Goal: Transaction & Acquisition: Obtain resource

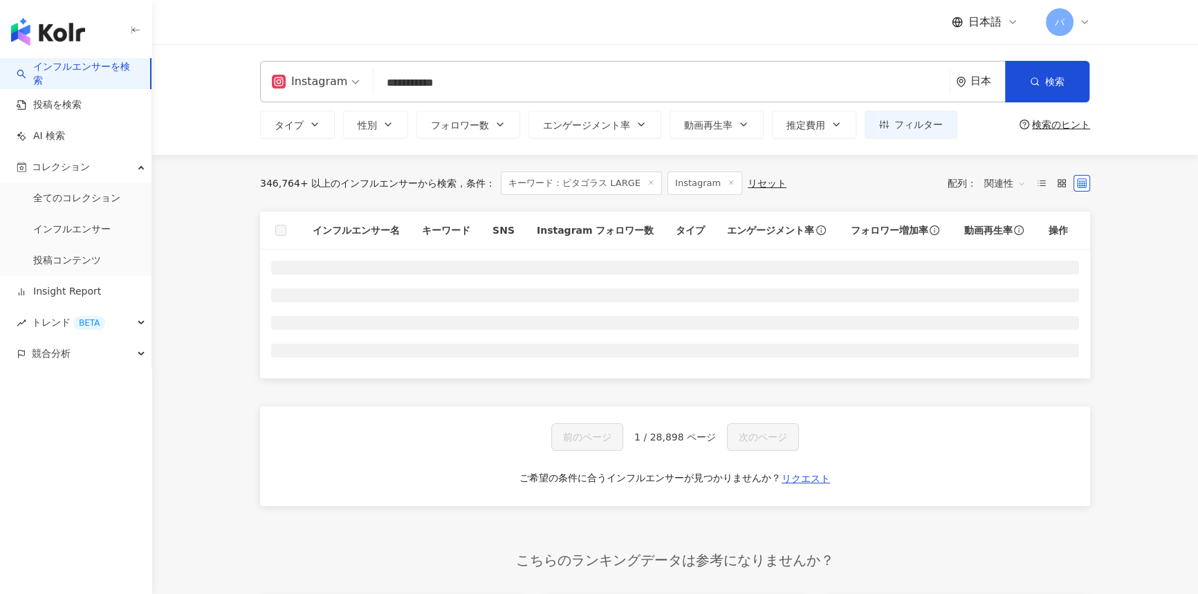
click at [213, 264] on main "**********" at bounding box center [675, 374] width 1046 height 661
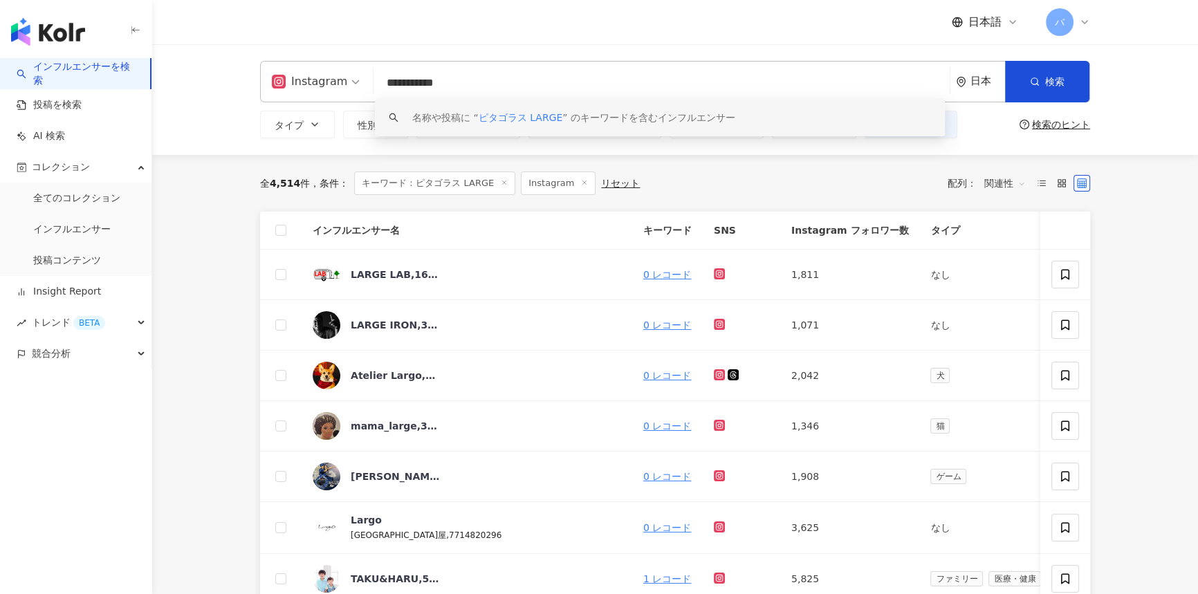
drag, startPoint x: 505, startPoint y: 80, endPoint x: 263, endPoint y: 83, distance: 242.1
click at [263, 83] on div "**********" at bounding box center [675, 81] width 830 height 41
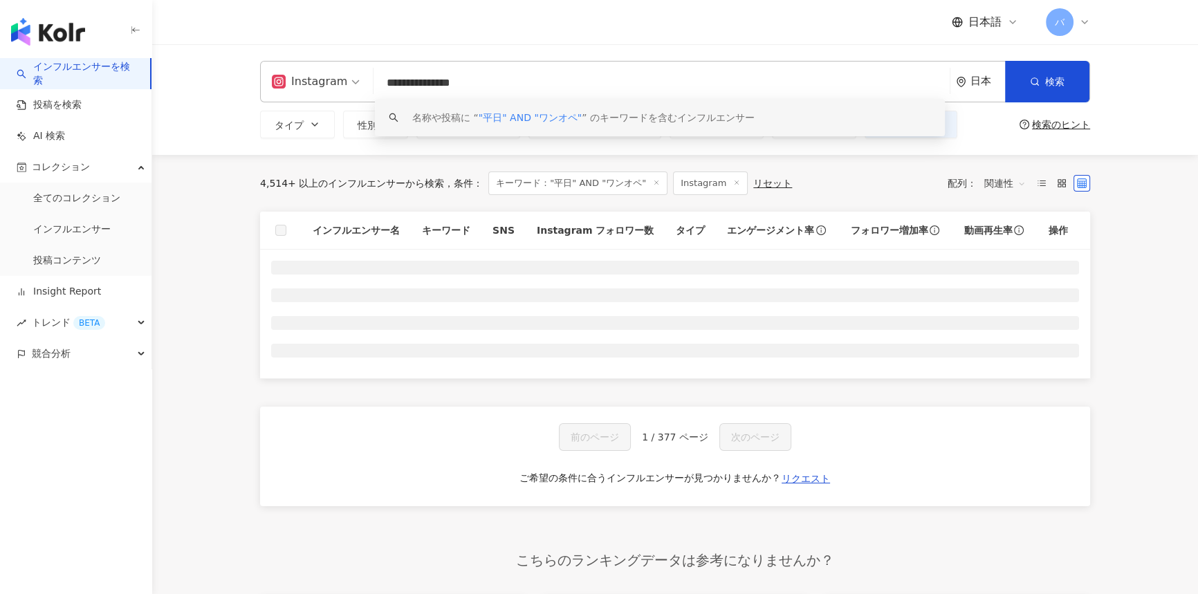
drag, startPoint x: 505, startPoint y: 85, endPoint x: 286, endPoint y: 91, distance: 219.3
click at [294, 85] on div "**********" at bounding box center [675, 81] width 830 height 41
type input "**********"
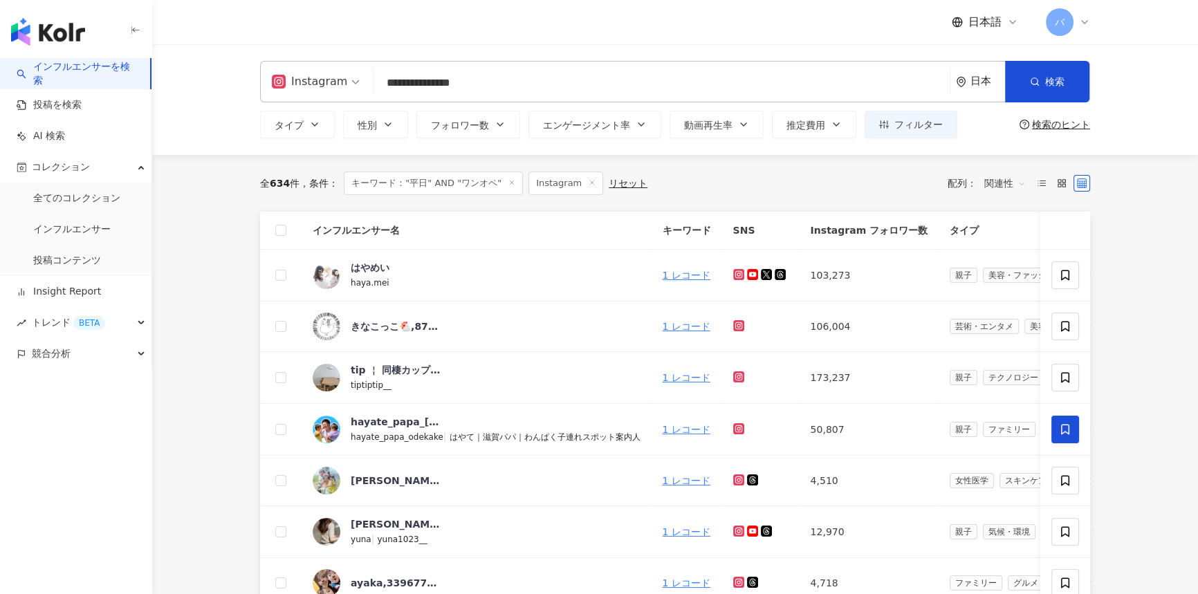
click at [614, 130] on div "**********" at bounding box center [674, 99] width 885 height 77
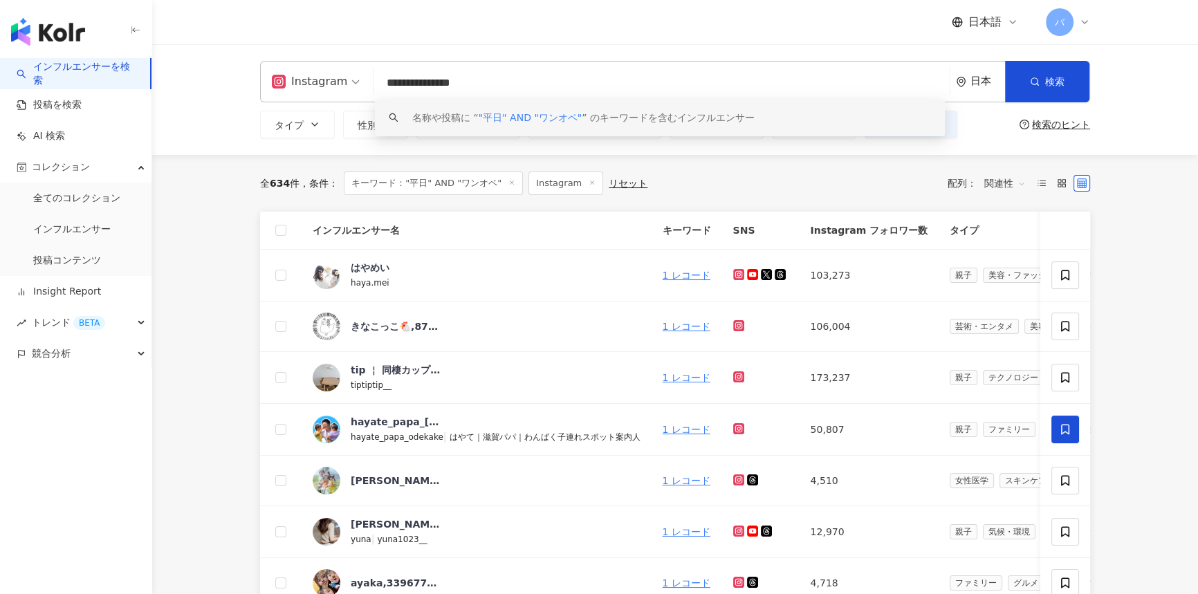
click at [497, 164] on div "全 634 件 条件 ： キーワード："平日" AND "ワンオペ" Instagram リセット 配列： 関連性" at bounding box center [675, 183] width 830 height 57
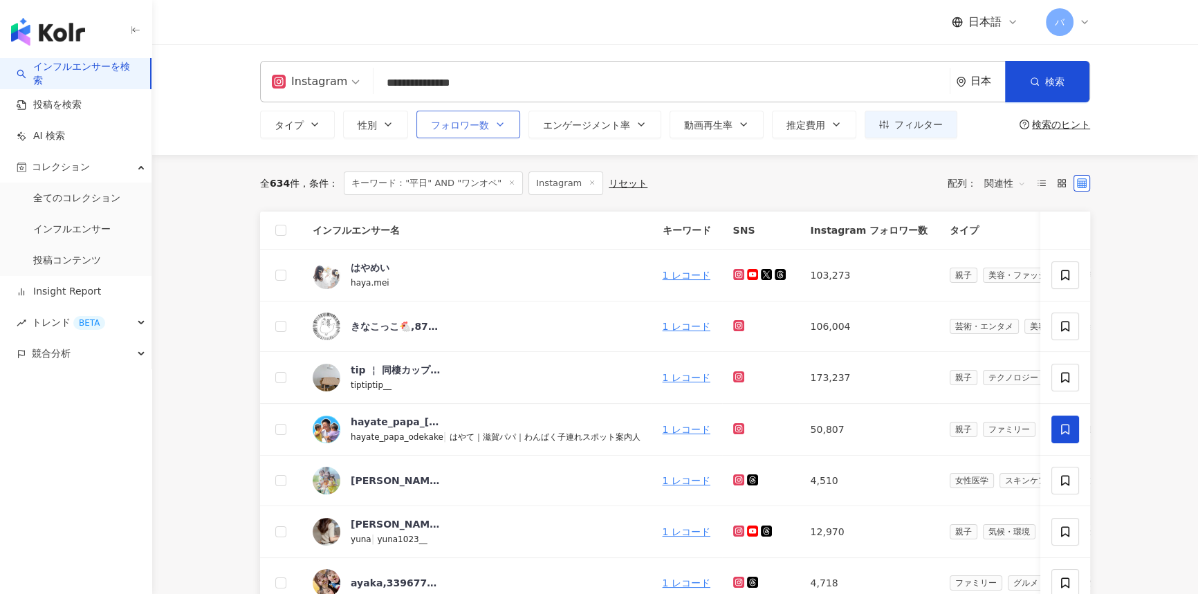
click at [488, 121] on span "フォロワー数" at bounding box center [460, 125] width 58 height 11
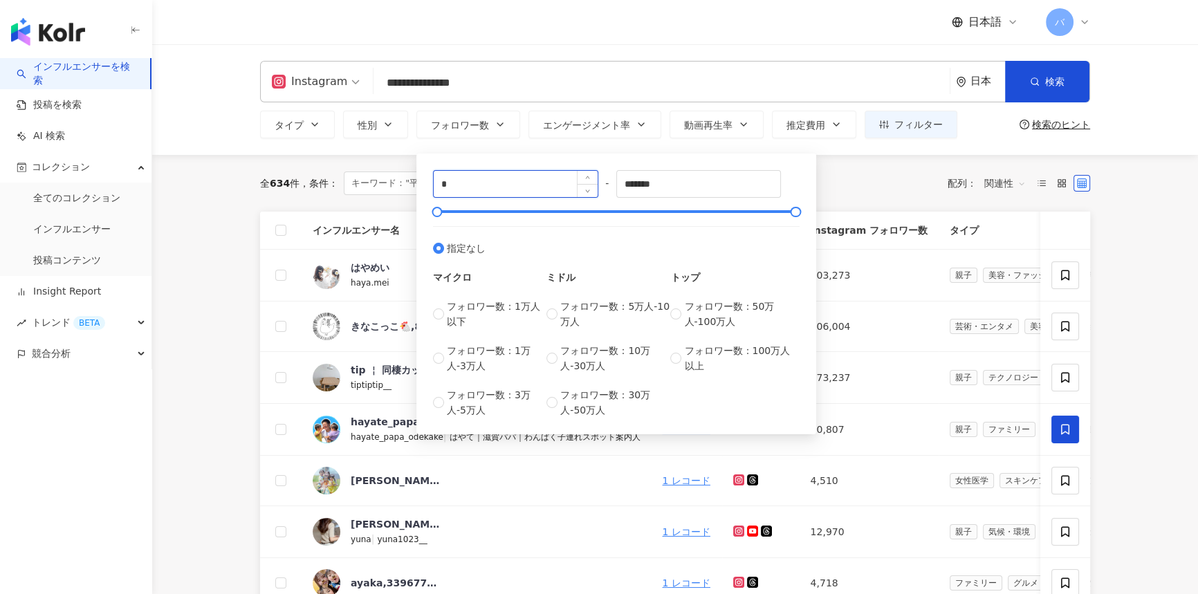
click at [479, 179] on input "*" at bounding box center [516, 184] width 164 height 26
type input "****"
click at [865, 185] on div "全 634 件 条件 ： キーワード："平日" AND "ワンオペ" Instagram リセット 配列： 関連性" at bounding box center [675, 184] width 830 height 24
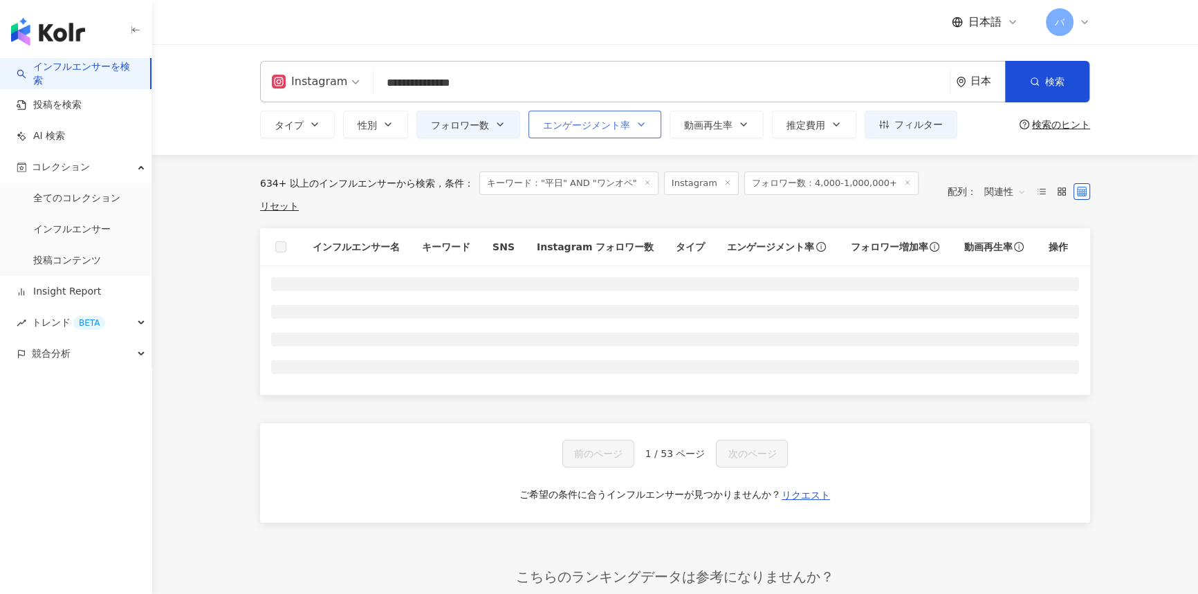
click at [543, 115] on button "エンゲージメント率" at bounding box center [594, 125] width 133 height 28
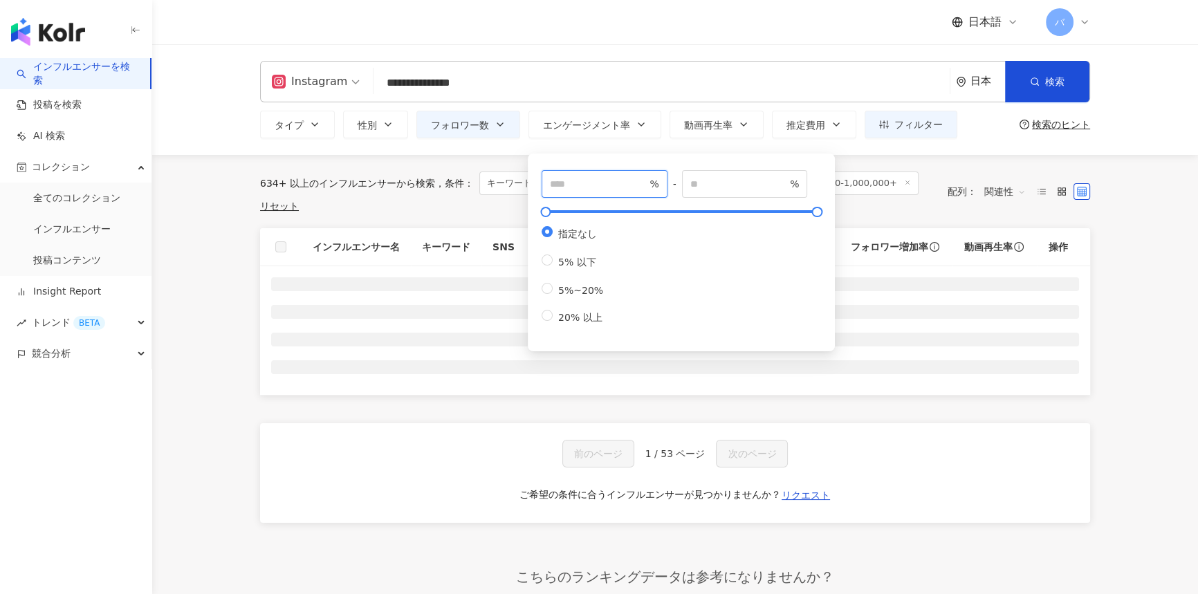
click at [597, 180] on input "number" at bounding box center [598, 183] width 97 height 15
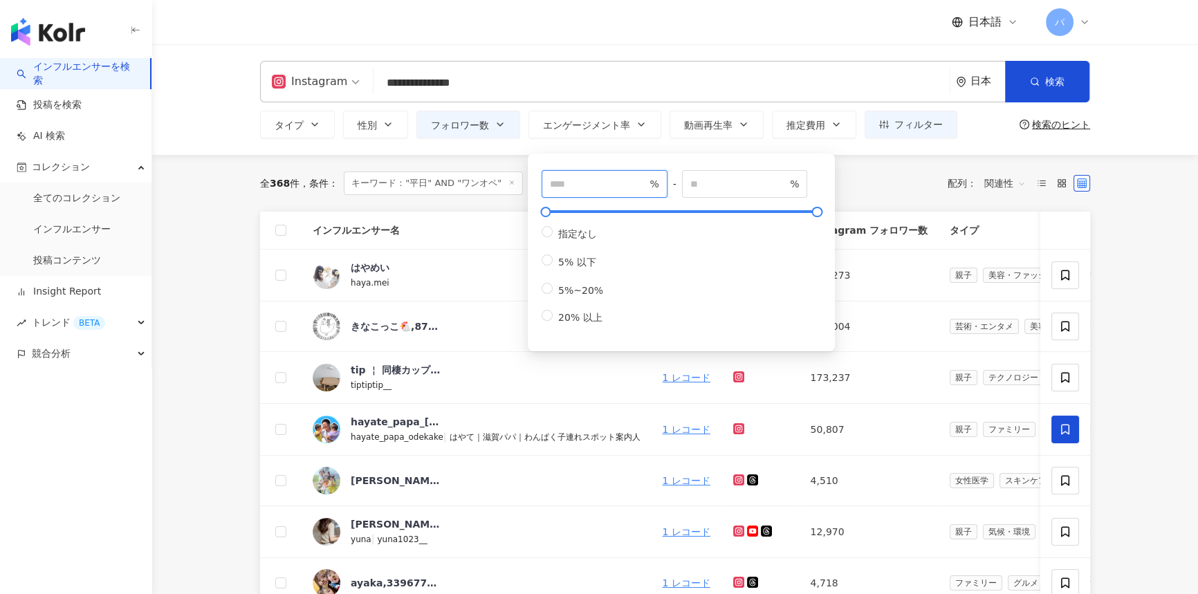
type input "***"
click at [872, 178] on div "全 368 件 条件 ： キーワード："平日" AND "ワンオペ" Instagram フォロワー数：4,000-1,000,000+ リセット 配列： 関…" at bounding box center [675, 184] width 830 height 24
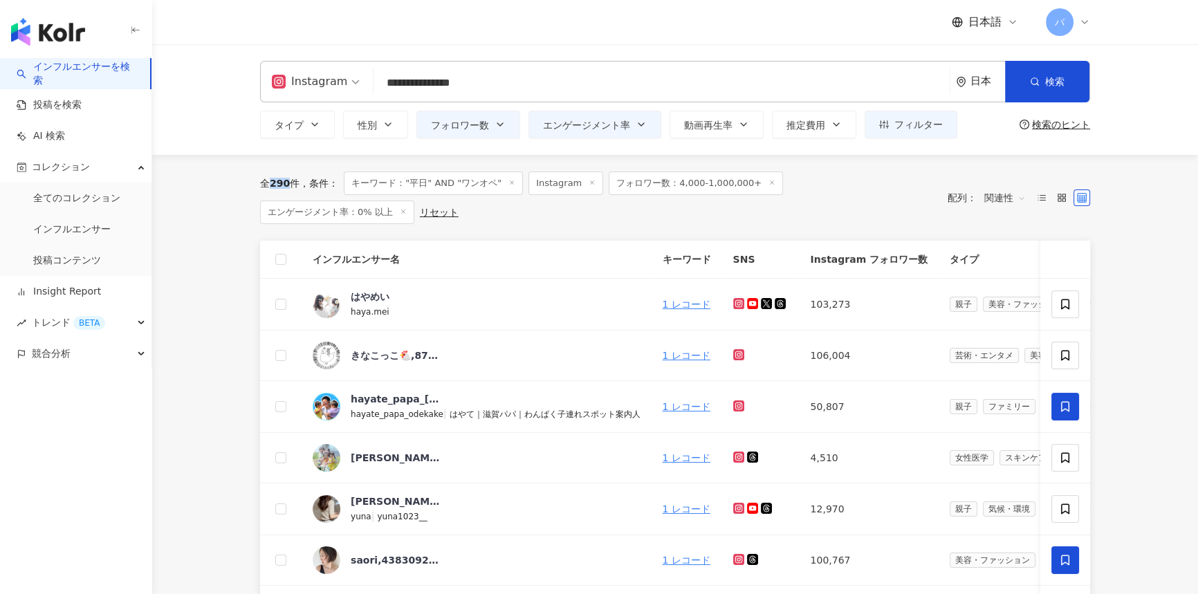
drag, startPoint x: 273, startPoint y: 182, endPoint x: 290, endPoint y: 182, distance: 16.6
click at [290, 182] on div "全 290 件" at bounding box center [279, 183] width 39 height 11
copy span "290"
click at [907, 127] on span "フィルター" at bounding box center [918, 124] width 48 height 11
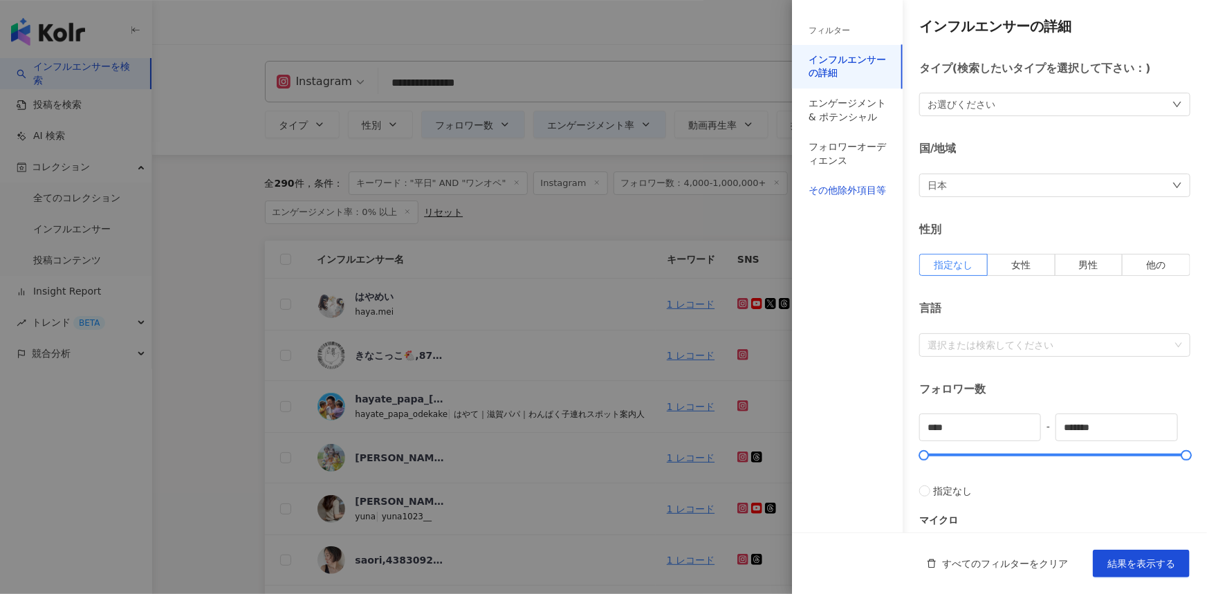
click at [846, 189] on div "その他除外項目等" at bounding box center [847, 191] width 77 height 14
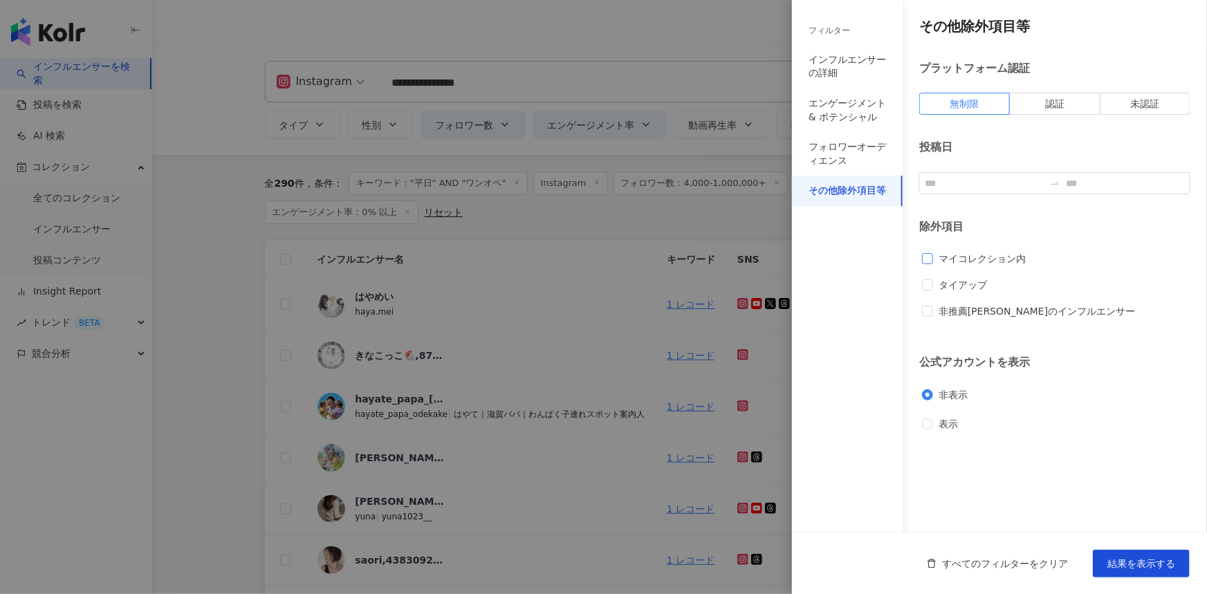
click at [956, 260] on span "マイコレクション内" at bounding box center [982, 258] width 98 height 15
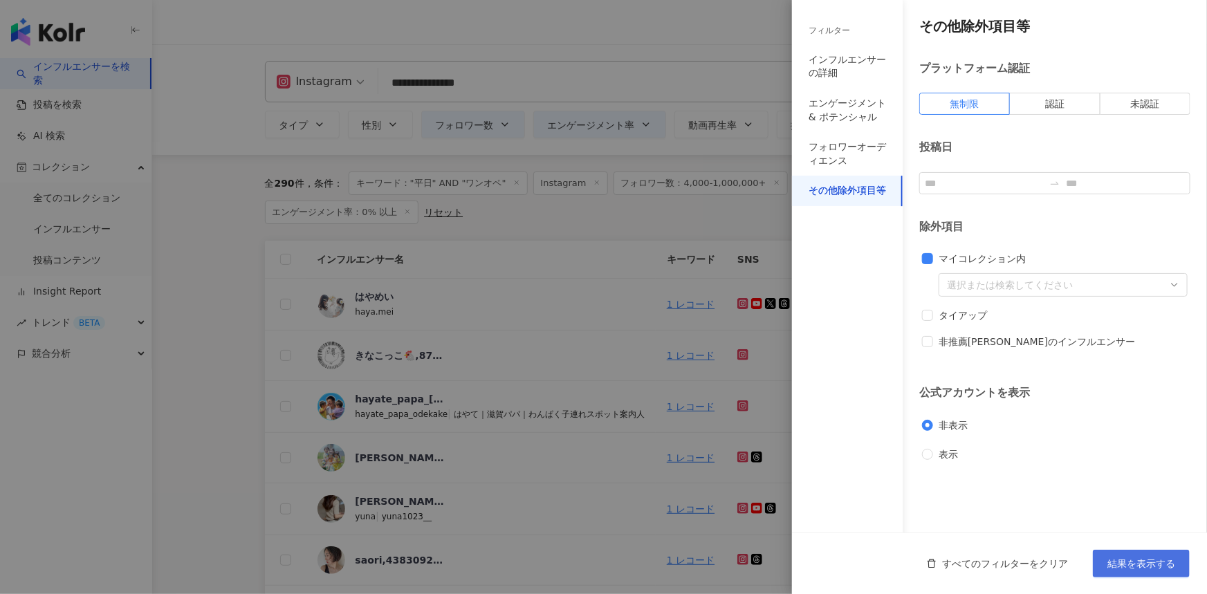
click at [1137, 558] on span "結果を表示する" at bounding box center [1141, 563] width 68 height 11
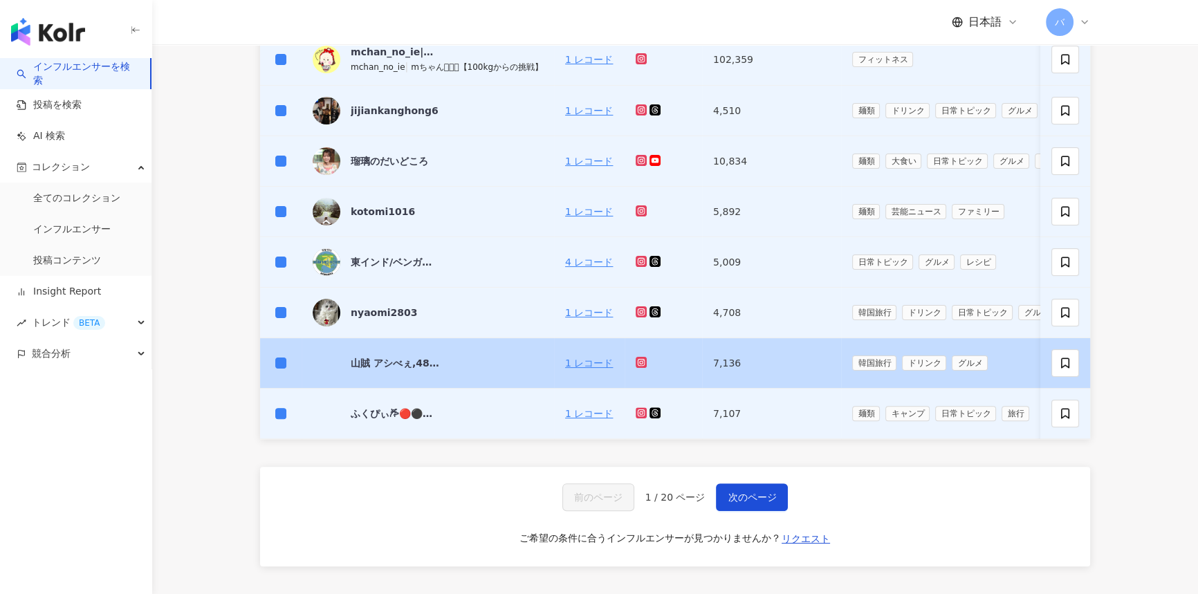
scroll to position [503, 0]
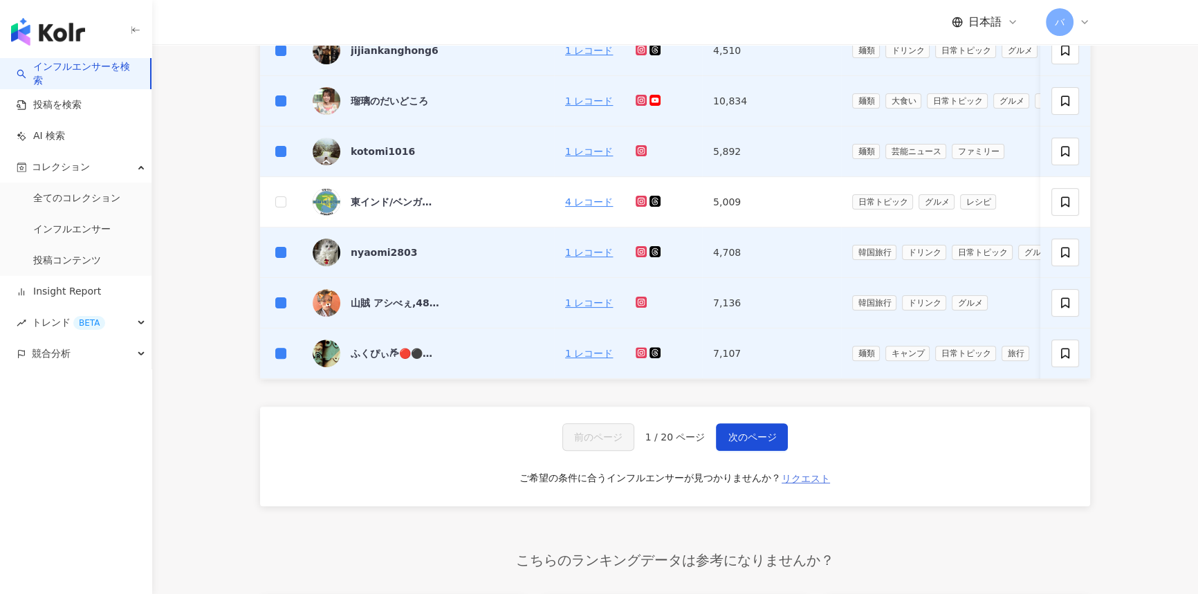
click at [791, 477] on button "リクエスト" at bounding box center [806, 479] width 50 height 22
click at [763, 450] on div "インフルエンサーデータのリクエスト ご希望のインフルエンサーのSNSアカウントのリンクを入力してください。できる限り早くデータを準備いたします。 キャンセル …" at bounding box center [599, 297] width 1198 height 594
click at [763, 443] on span "次のページ" at bounding box center [752, 437] width 48 height 11
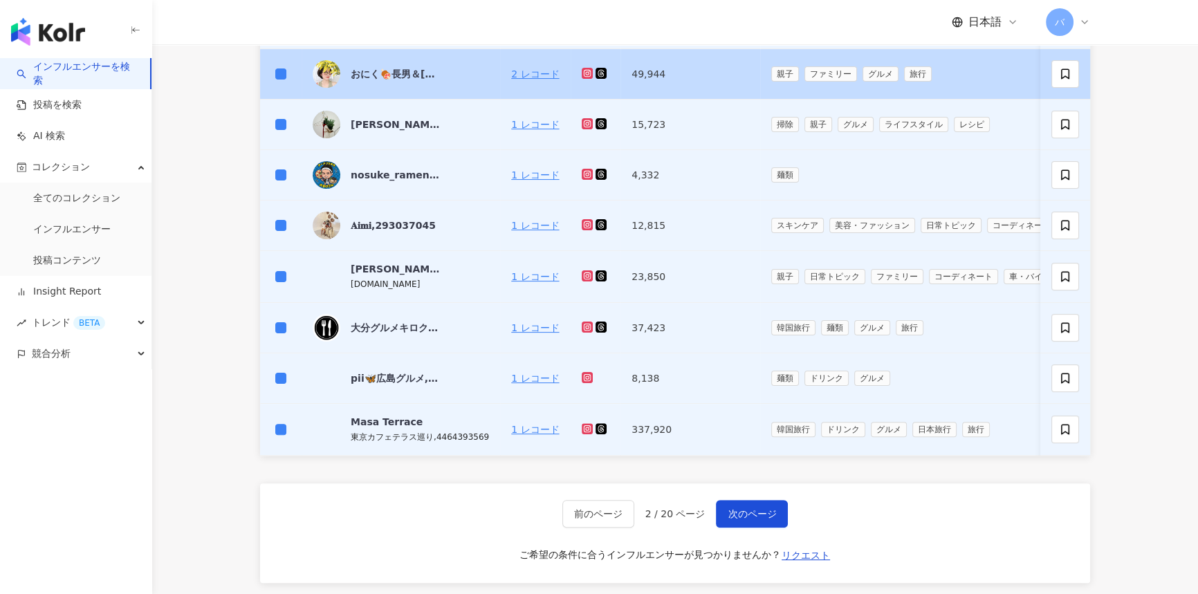
scroll to position [440, 0]
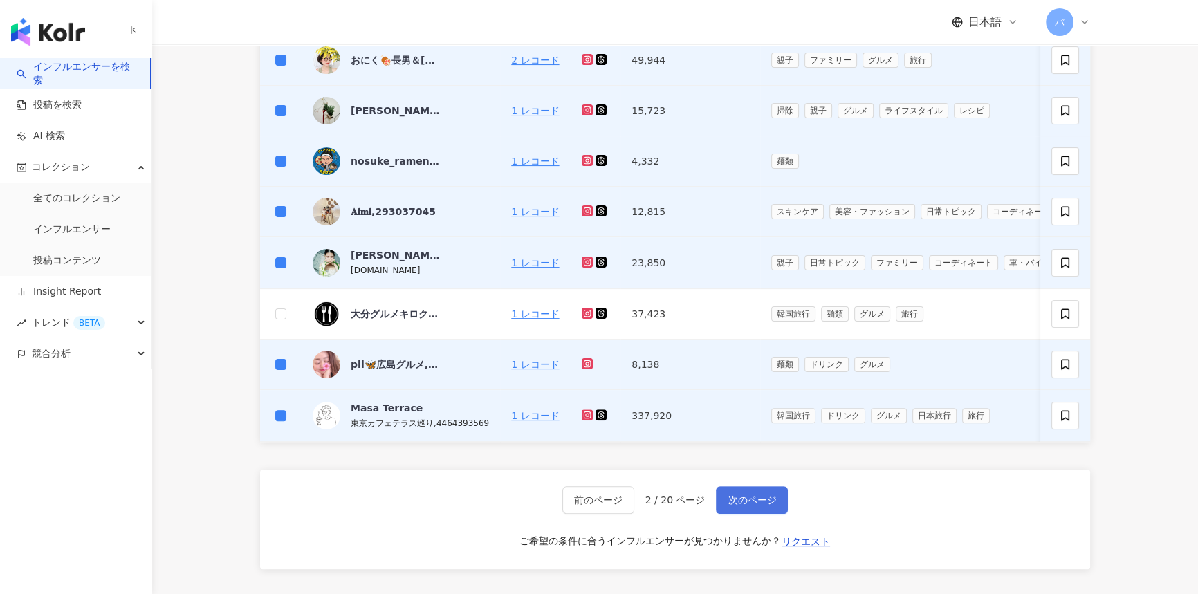
click at [741, 506] on span "次のページ" at bounding box center [752, 500] width 48 height 11
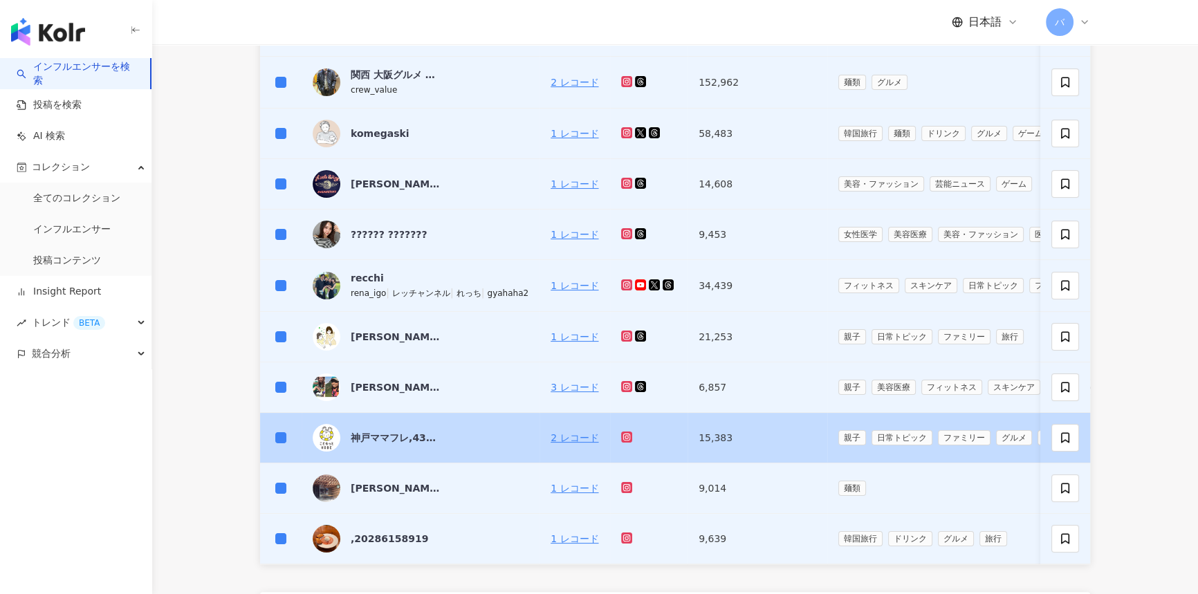
scroll to position [377, 0]
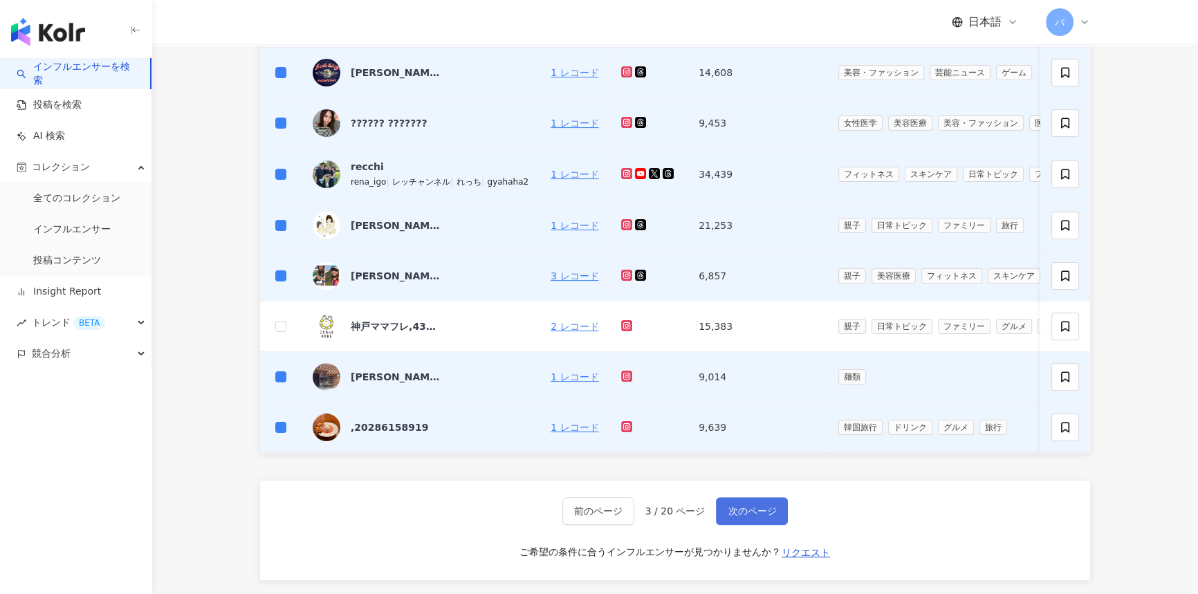
click at [755, 517] on span "次のページ" at bounding box center [752, 511] width 48 height 11
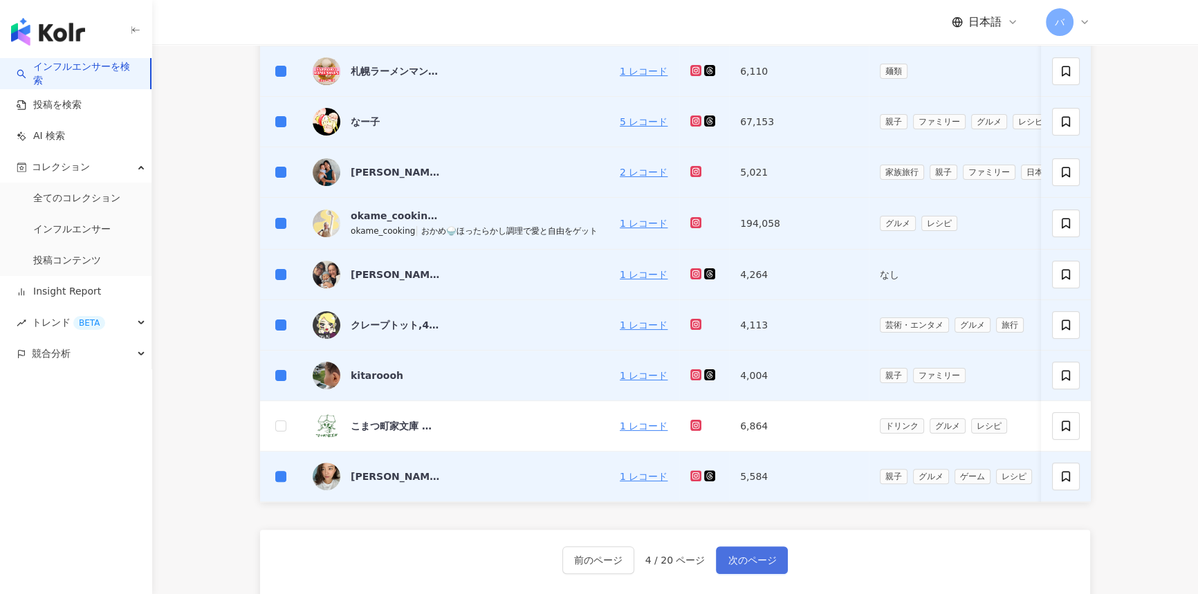
click at [746, 557] on button "次のページ" at bounding box center [752, 560] width 72 height 28
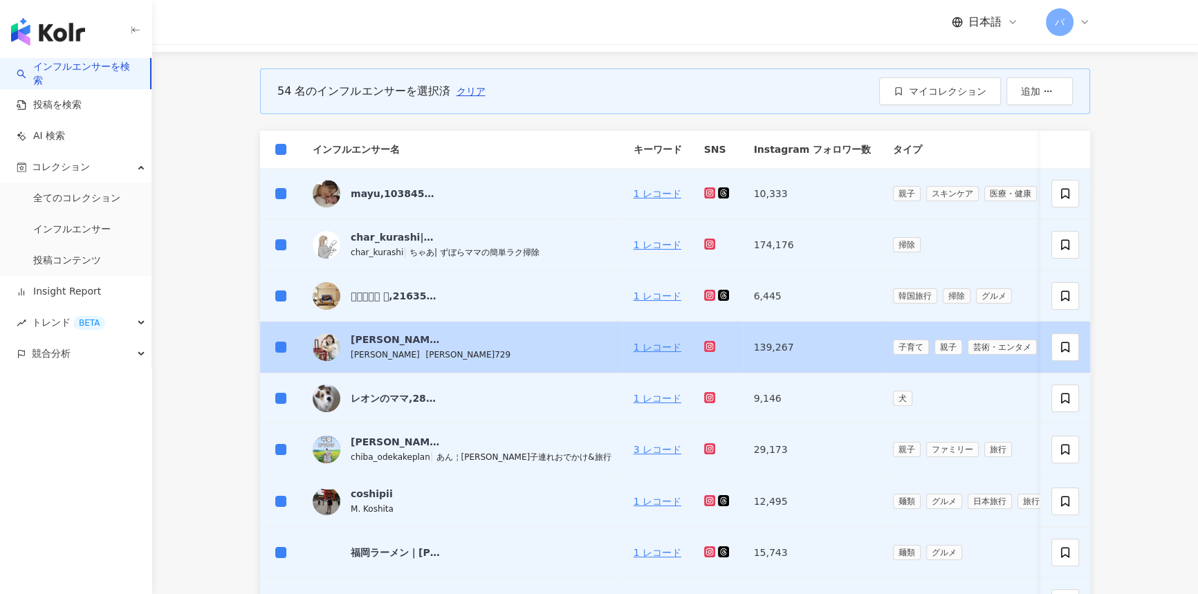
scroll to position [314, 0]
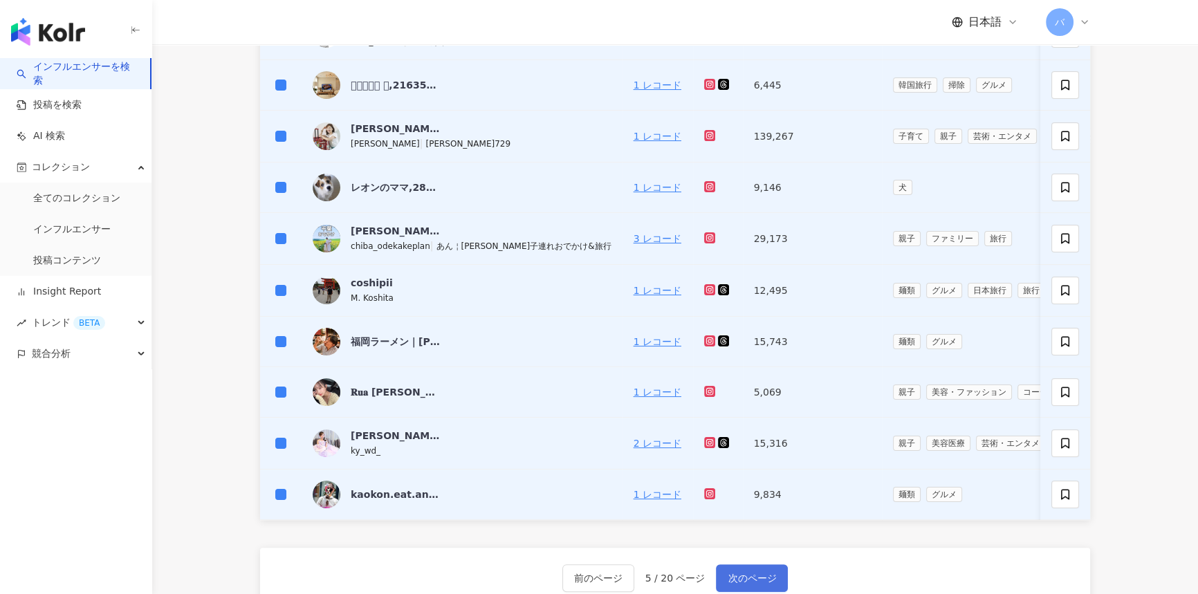
click at [772, 577] on button "次のページ" at bounding box center [752, 578] width 72 height 28
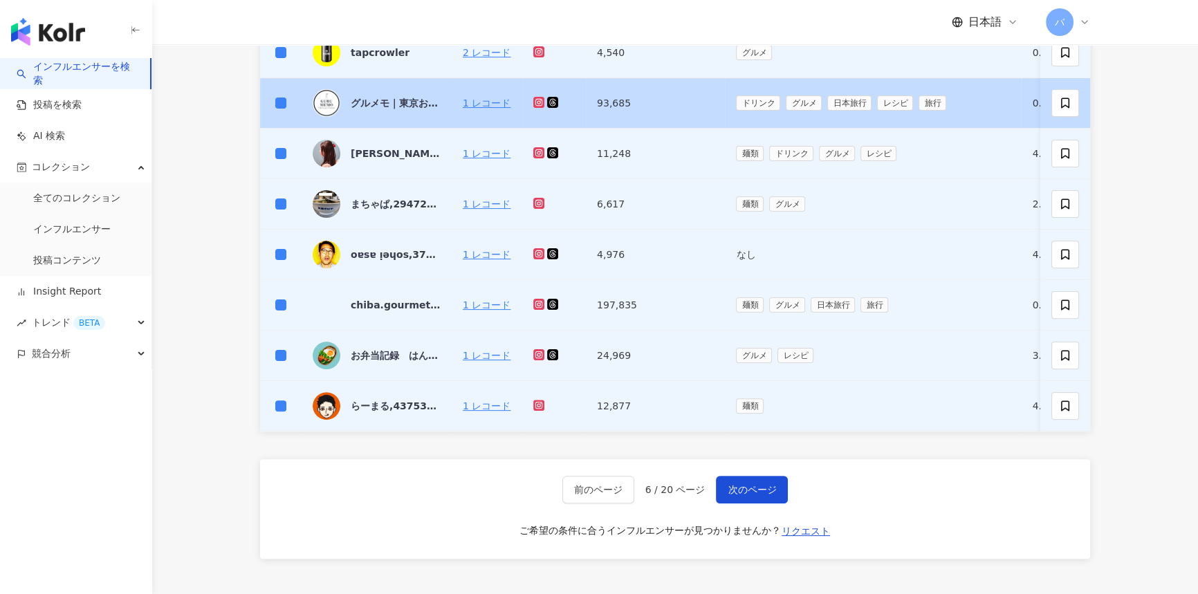
scroll to position [566, 0]
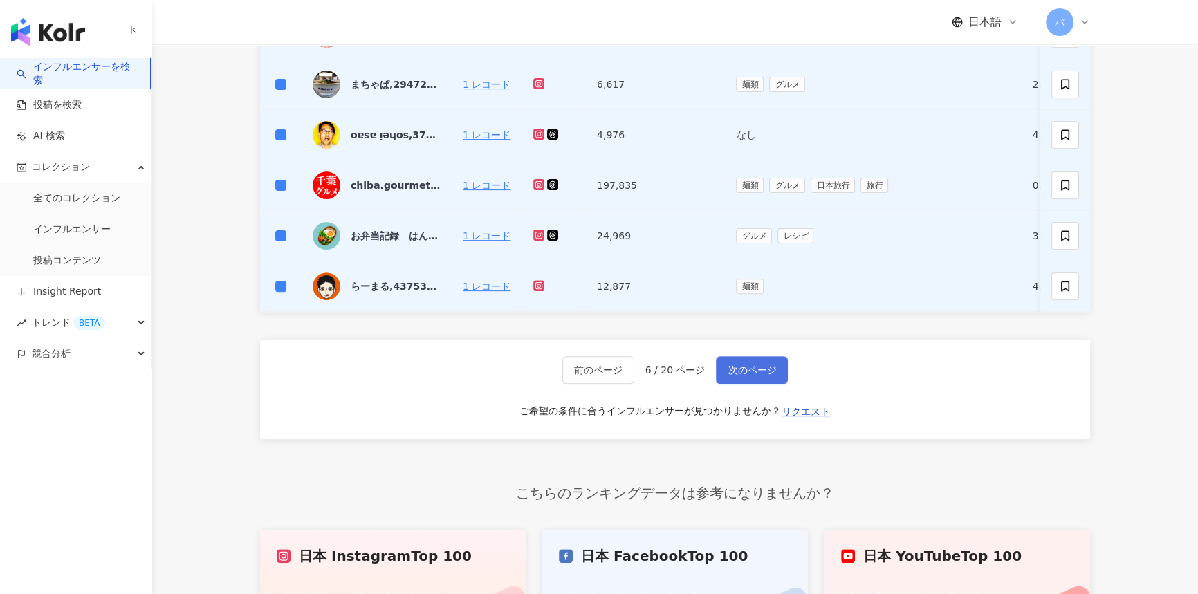
click at [739, 376] on span "次のページ" at bounding box center [752, 369] width 48 height 11
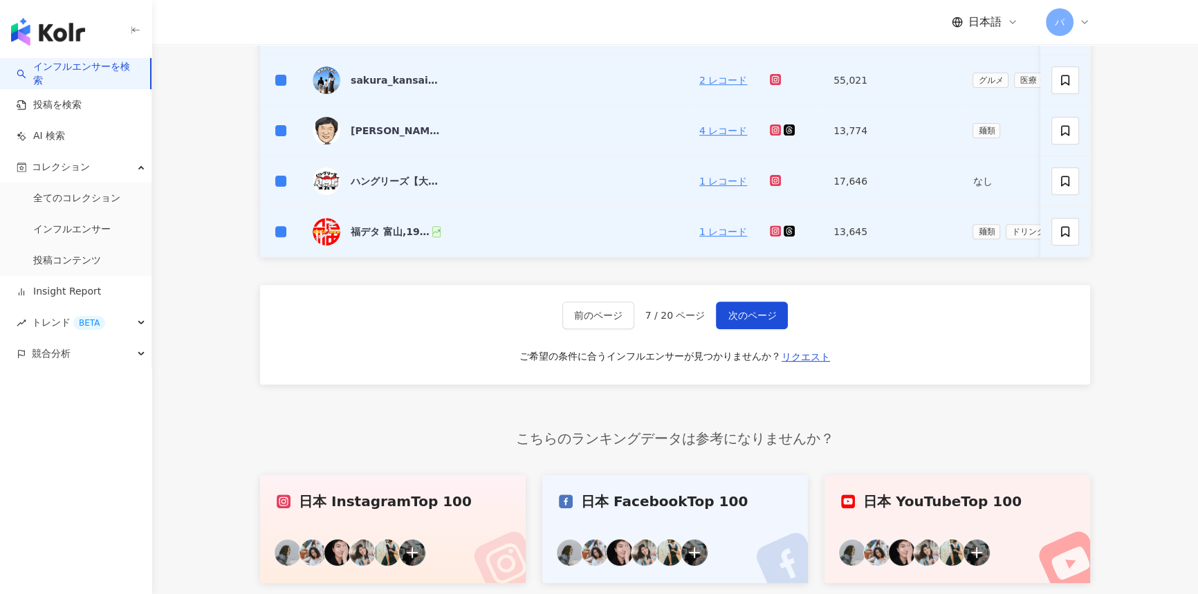
scroll to position [629, 0]
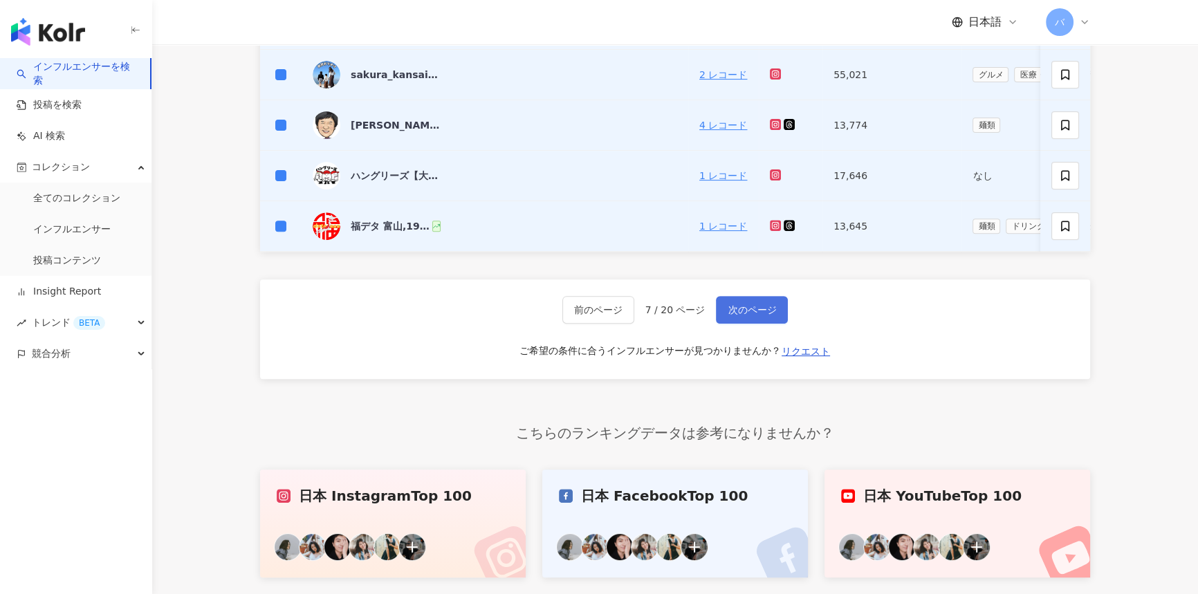
click at [739, 324] on button "次のページ" at bounding box center [752, 310] width 72 height 28
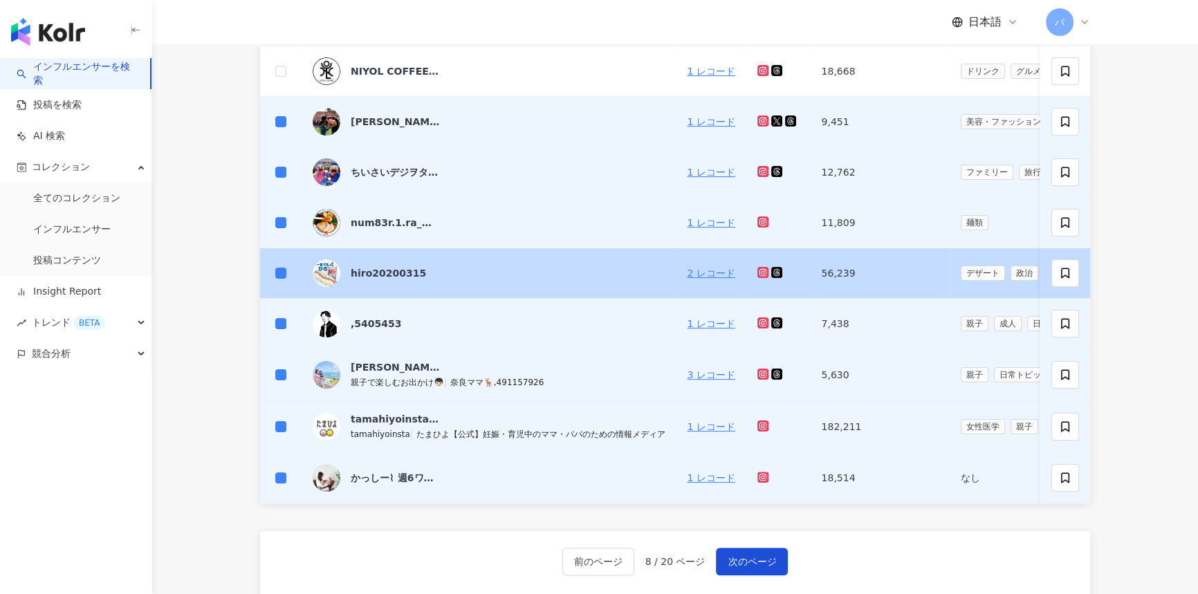
scroll to position [440, 0]
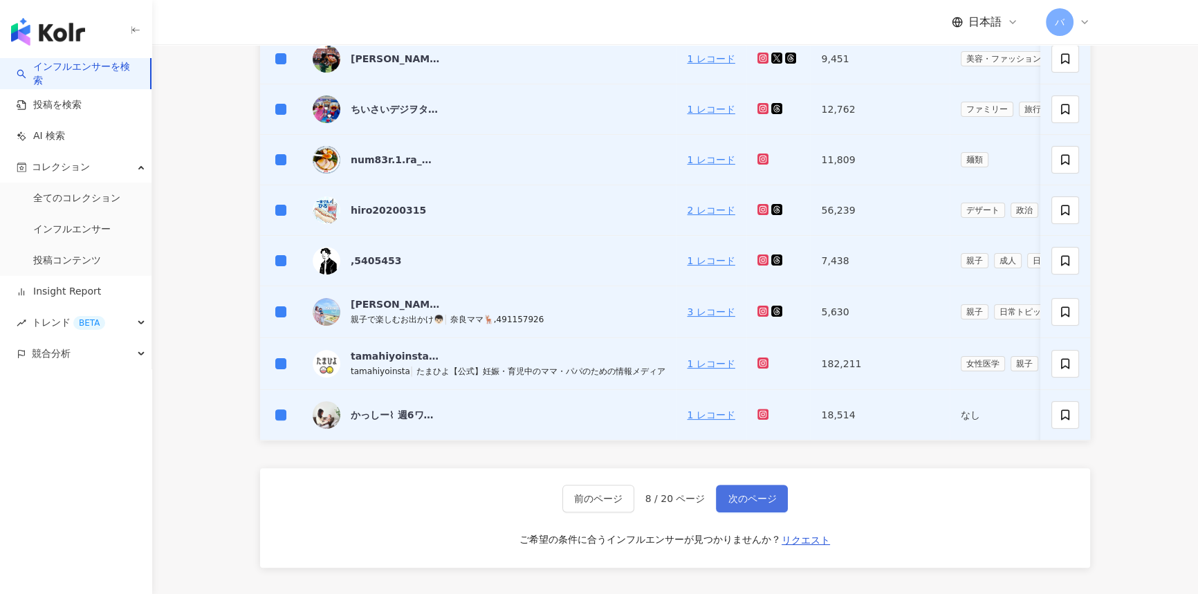
click at [738, 498] on button "次のページ" at bounding box center [752, 499] width 72 height 28
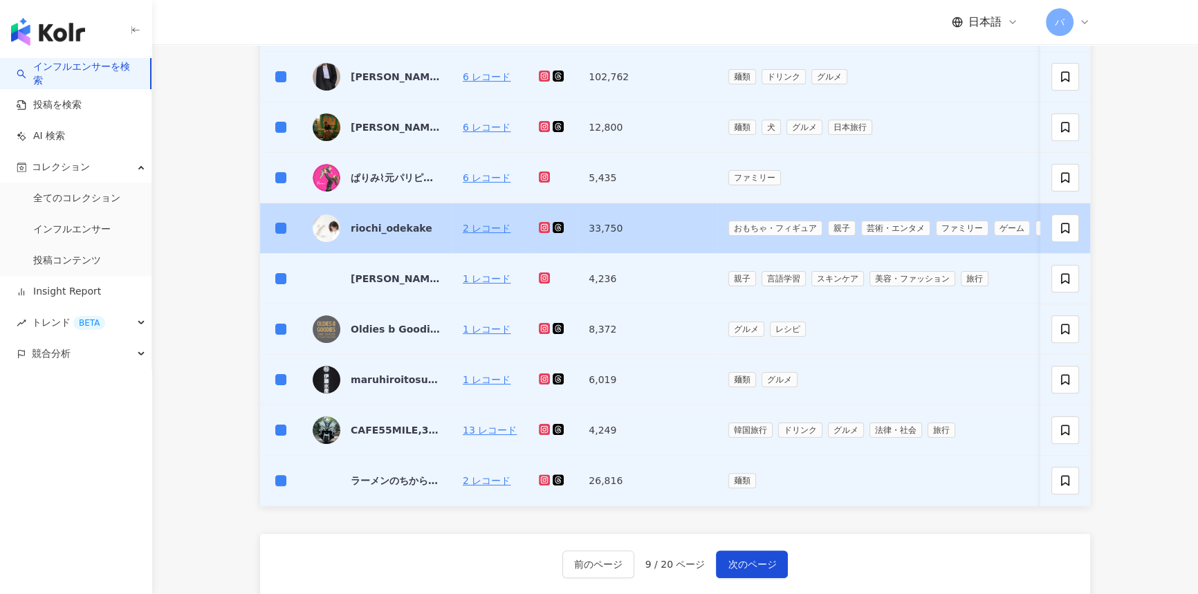
scroll to position [503, 0]
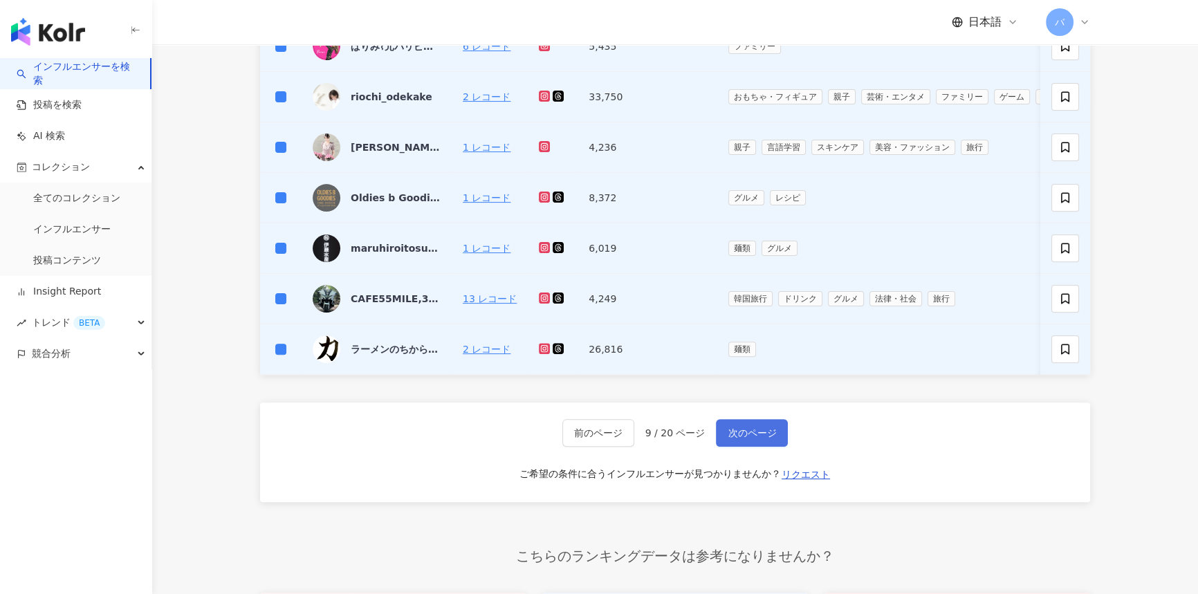
click at [735, 447] on button "次のページ" at bounding box center [752, 433] width 72 height 28
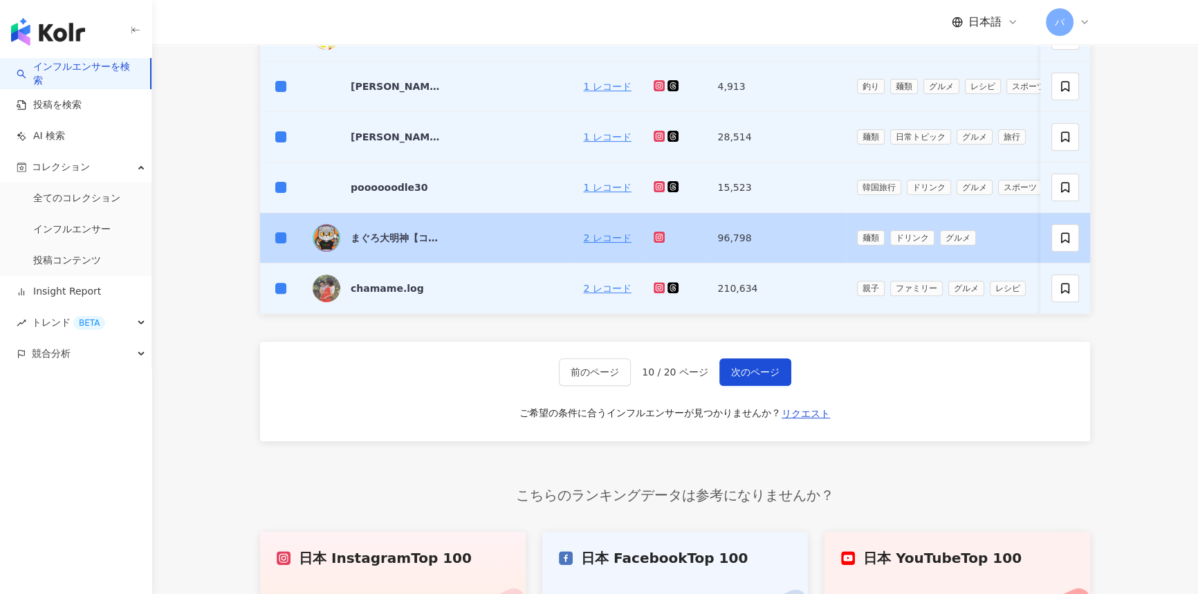
scroll to position [566, 0]
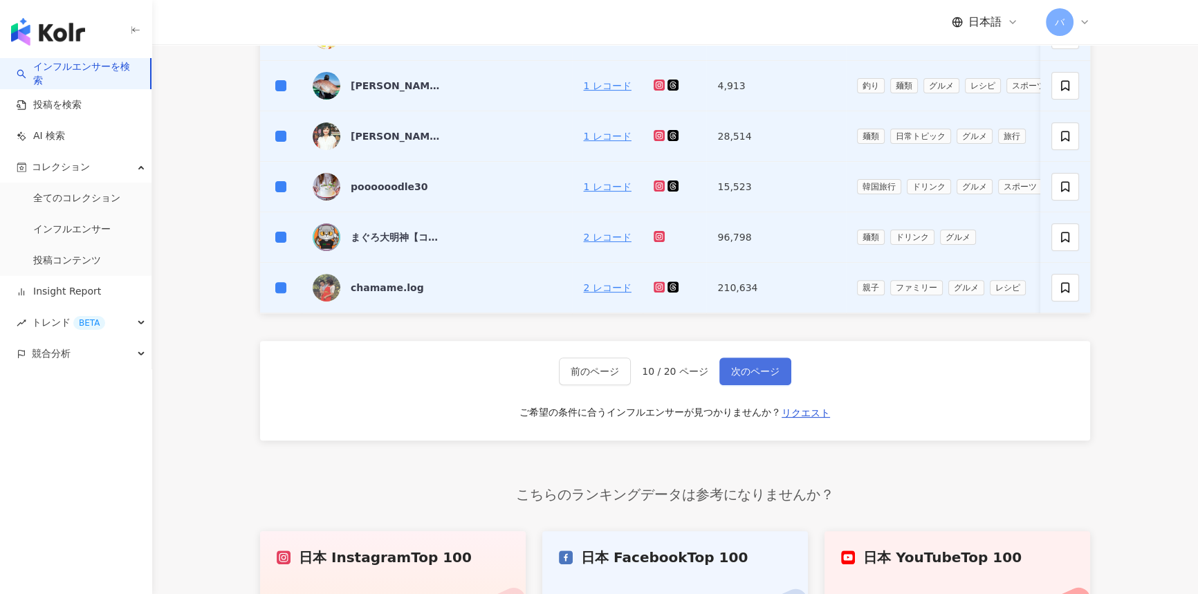
click at [739, 376] on span "次のページ" at bounding box center [755, 371] width 48 height 11
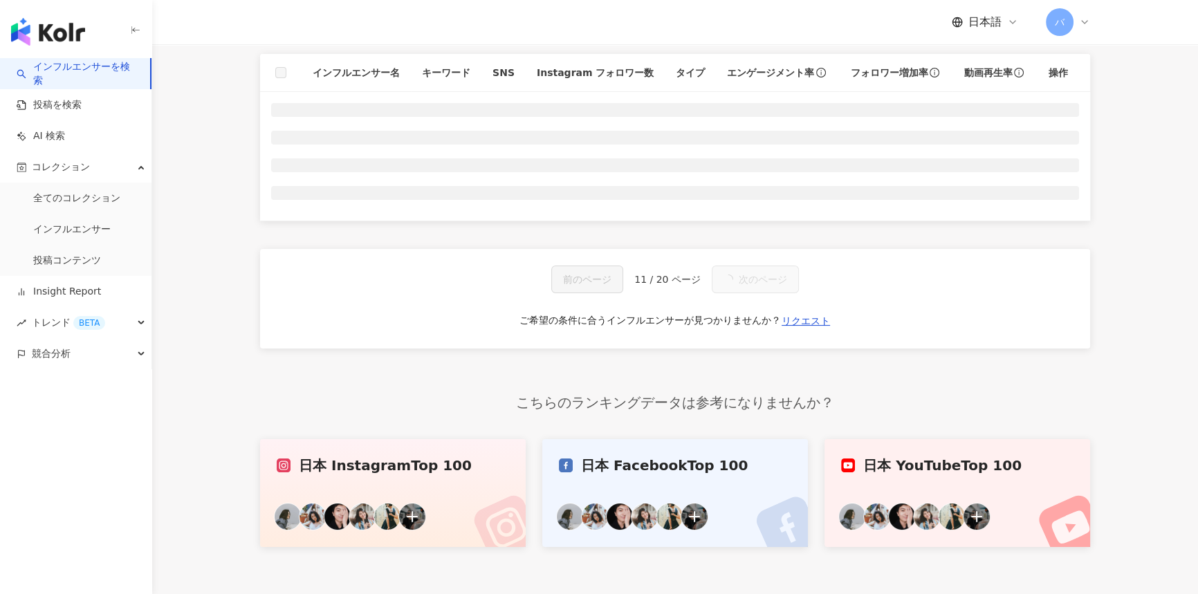
scroll to position [0, 0]
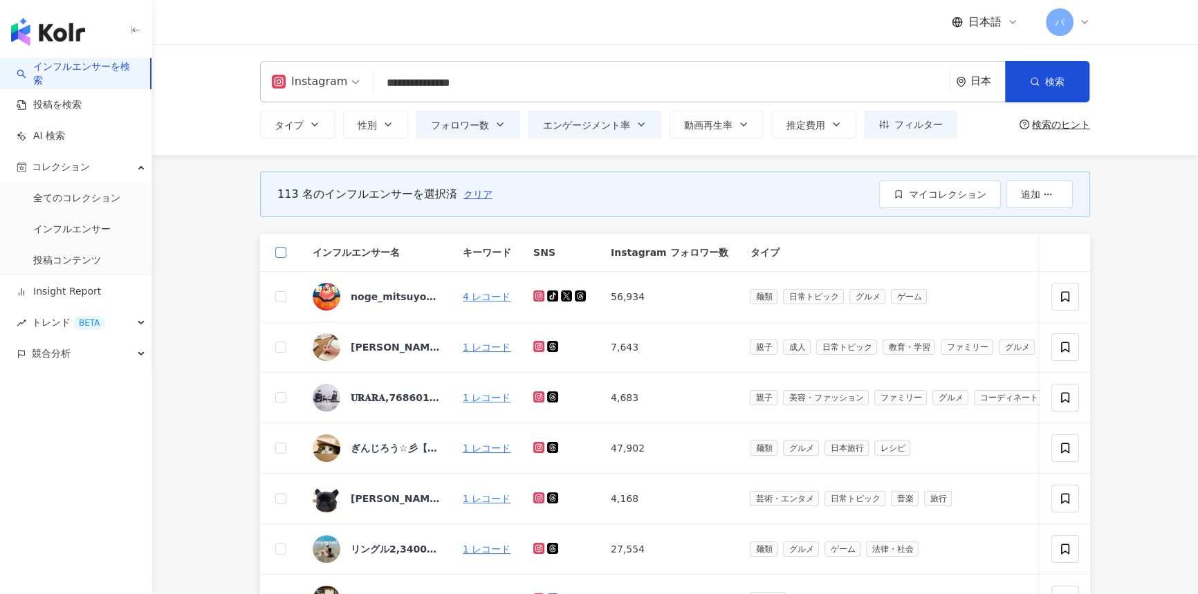
click at [281, 245] on label at bounding box center [280, 252] width 11 height 15
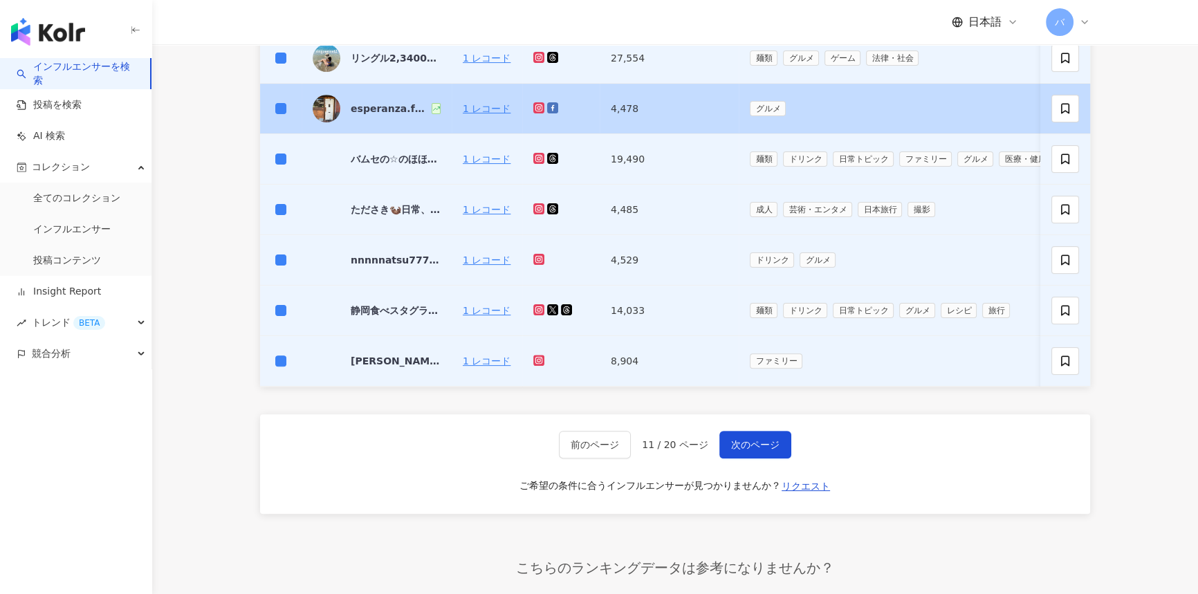
scroll to position [503, 0]
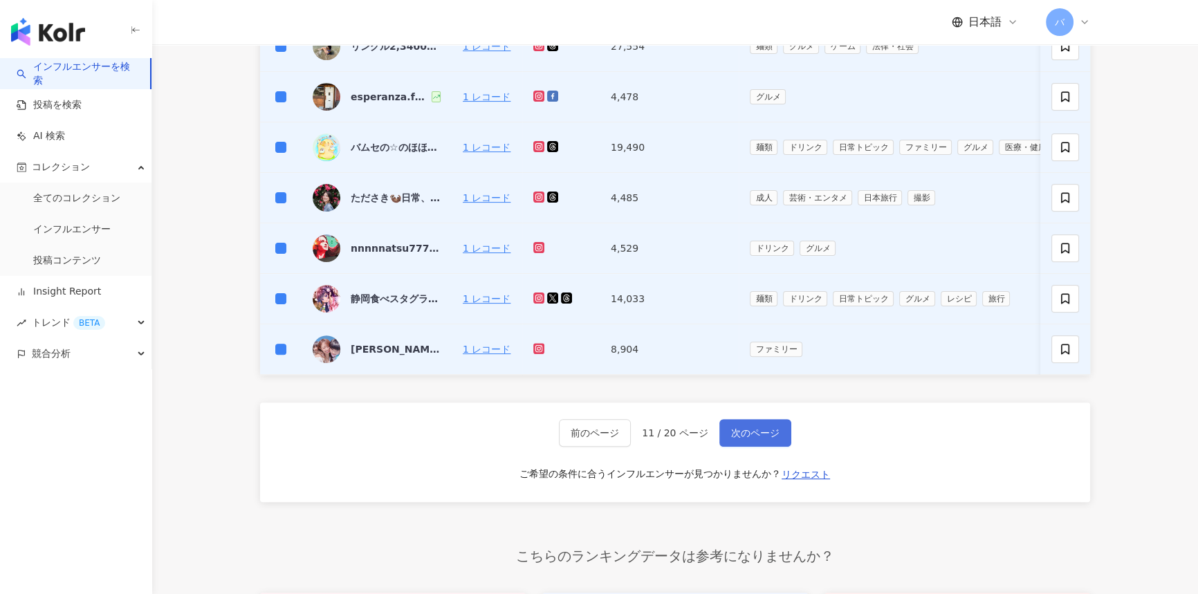
click at [763, 438] on span "次のページ" at bounding box center [755, 432] width 48 height 11
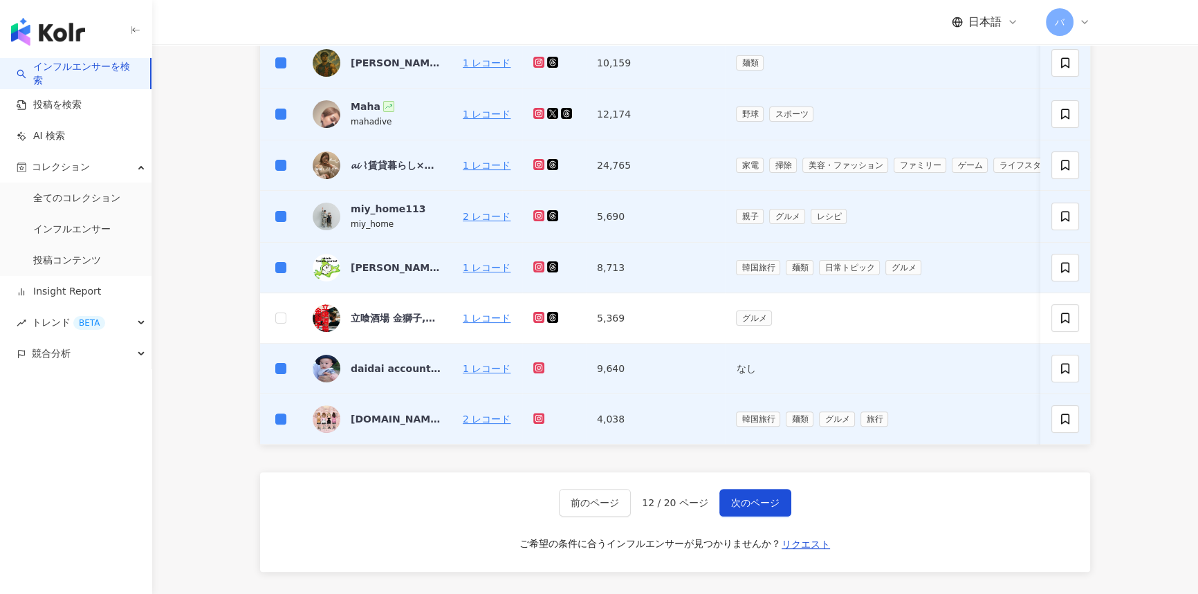
scroll to position [566, 0]
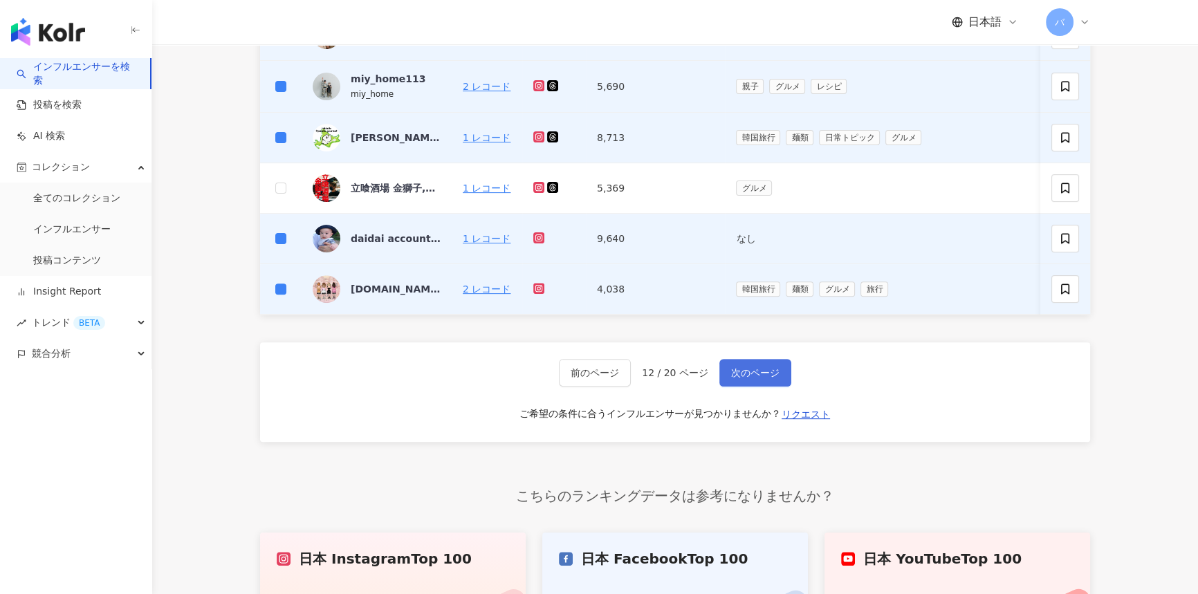
click at [731, 378] on span "次のページ" at bounding box center [755, 372] width 48 height 11
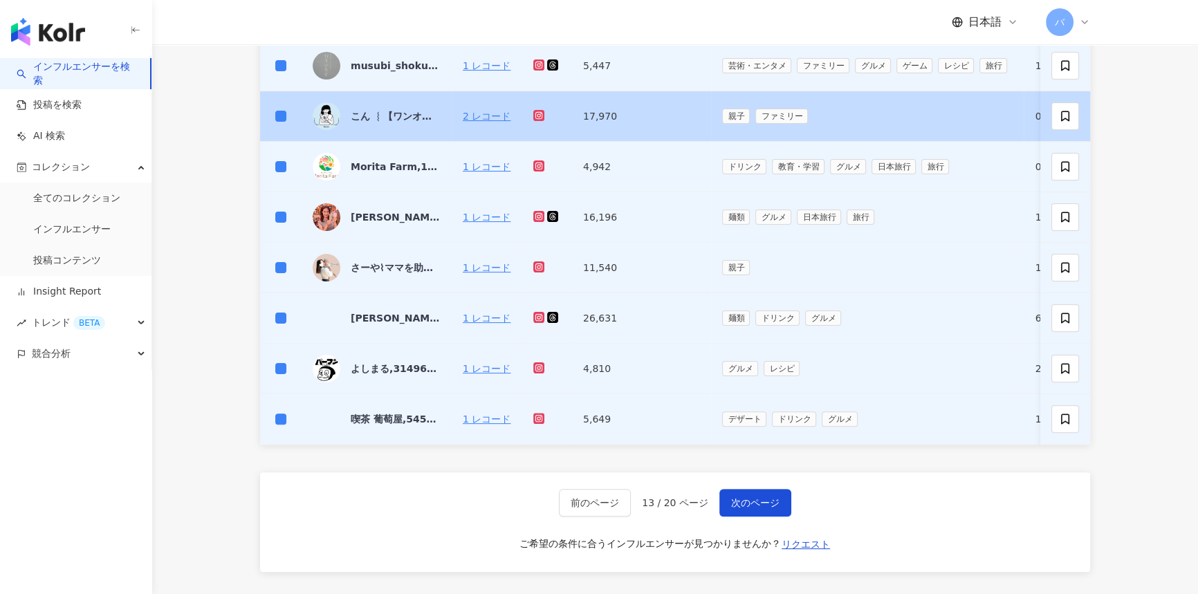
scroll to position [440, 0]
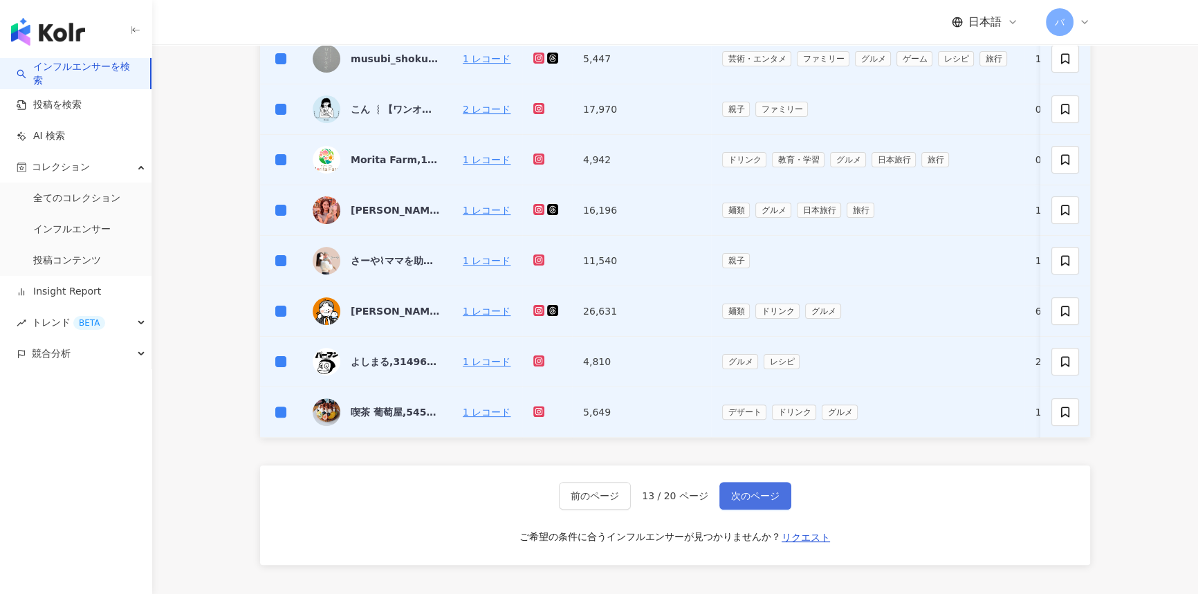
click at [753, 499] on span "次のページ" at bounding box center [755, 495] width 48 height 11
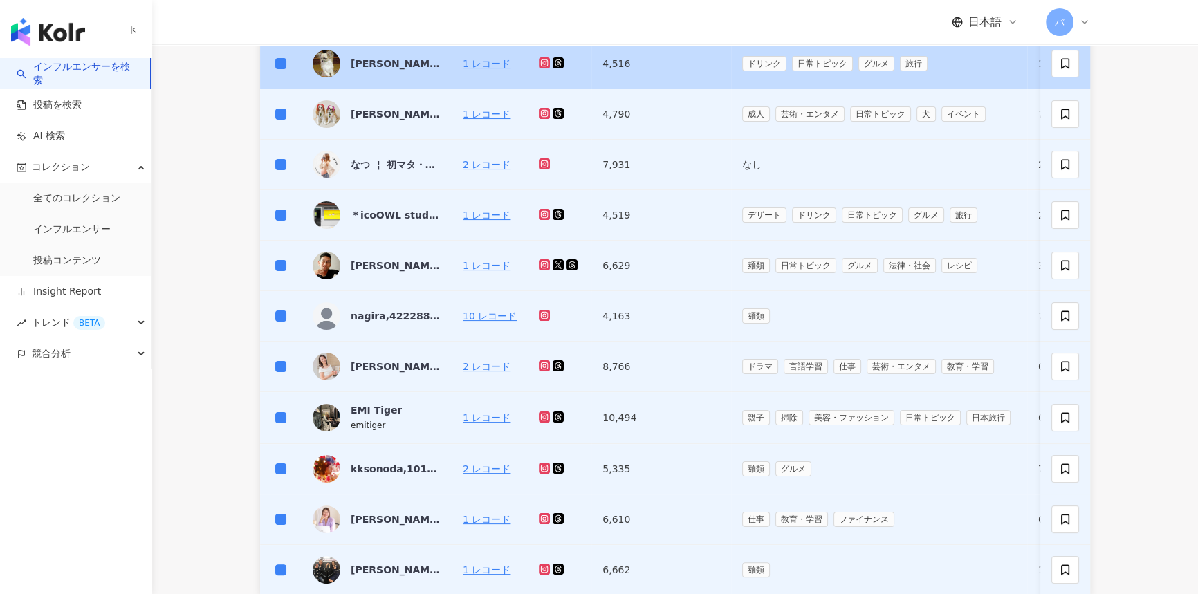
scroll to position [377, 0]
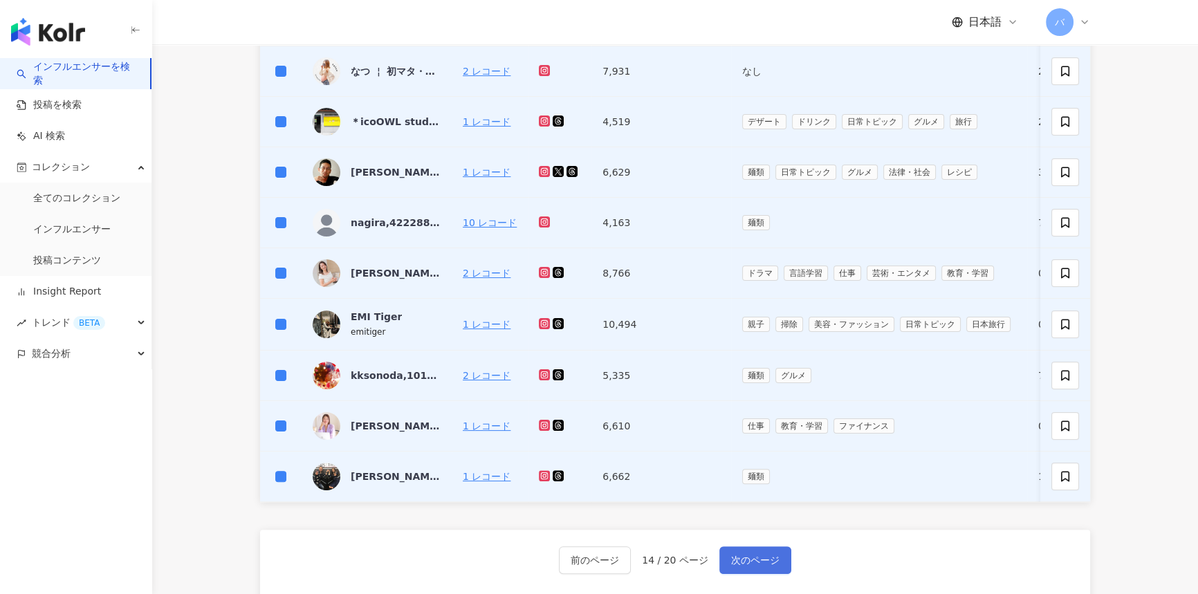
click at [723, 567] on button "次のページ" at bounding box center [755, 560] width 72 height 28
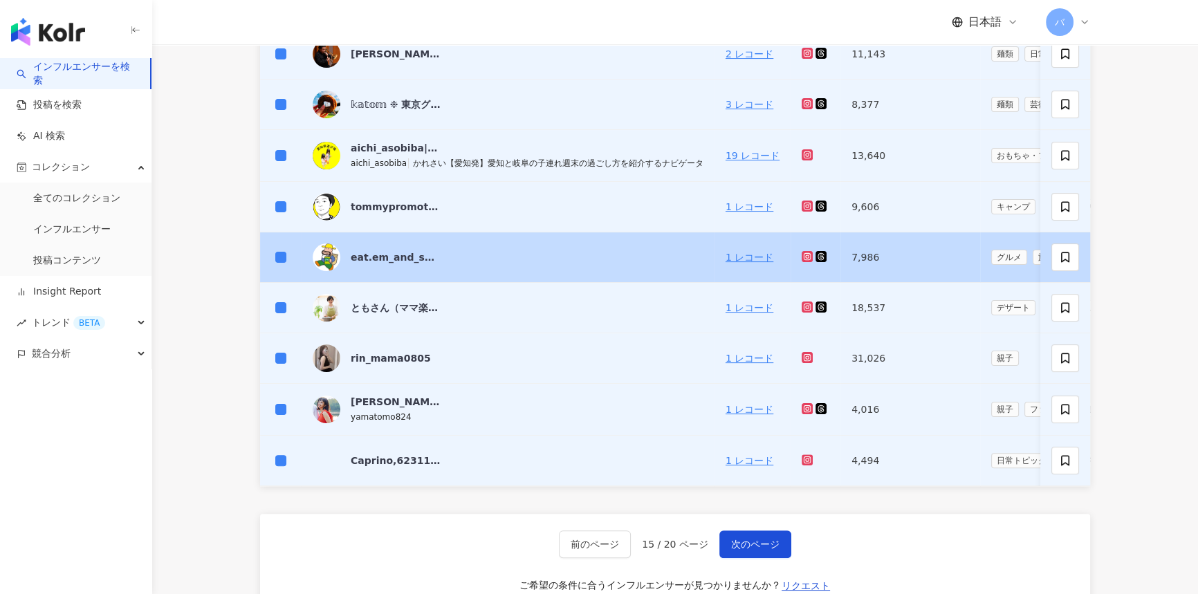
scroll to position [503, 0]
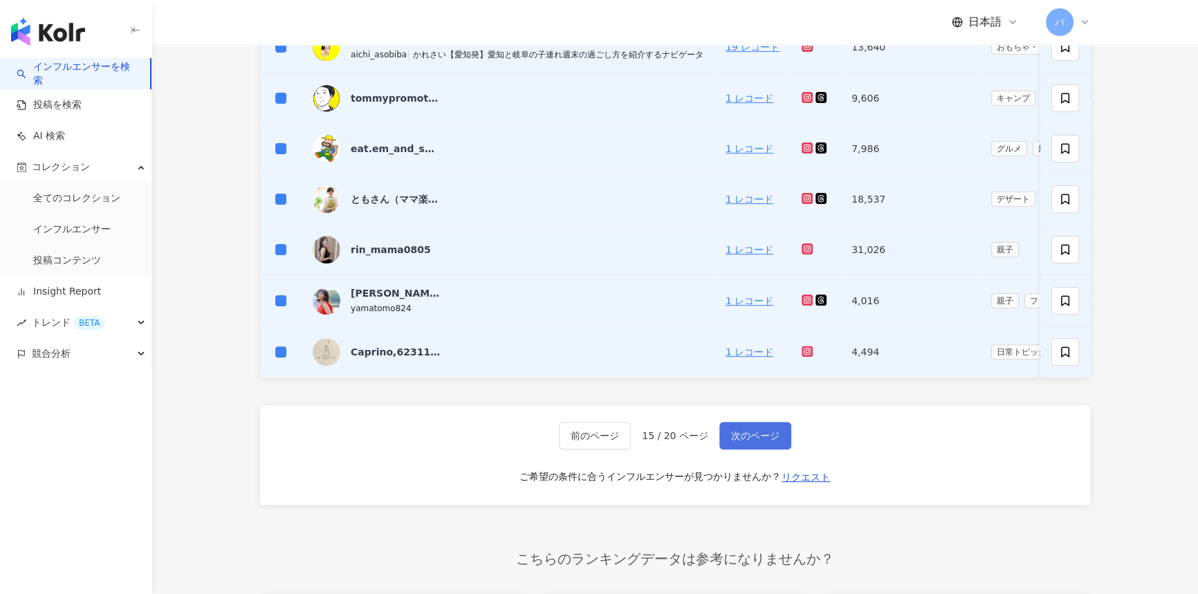
click at [757, 441] on span "次のページ" at bounding box center [755, 435] width 48 height 11
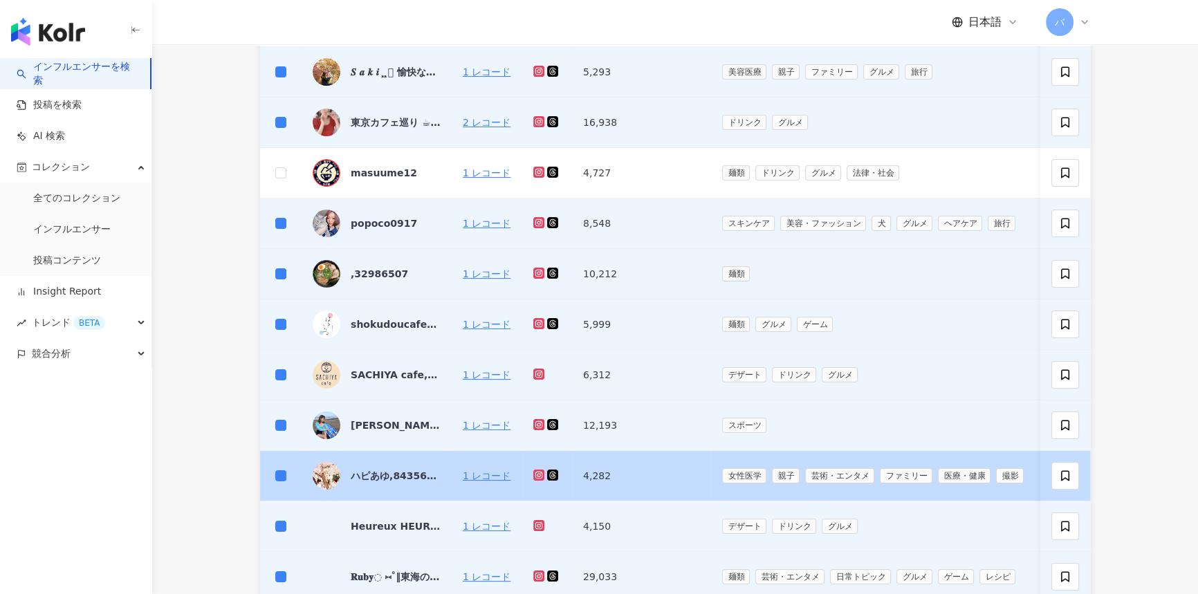
scroll to position [377, 0]
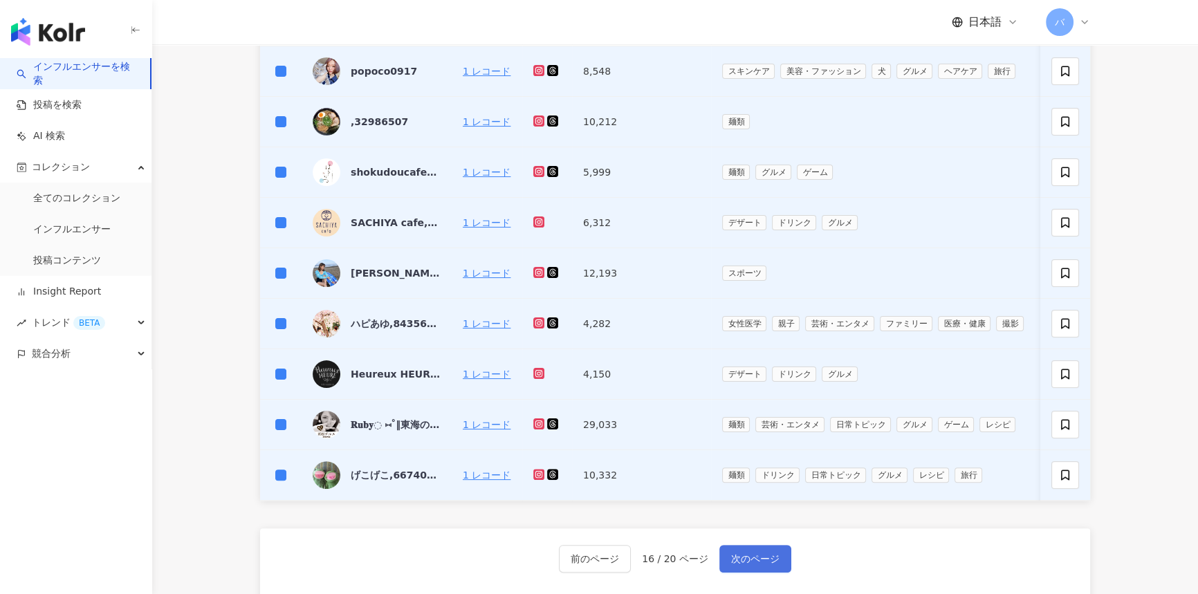
click at [735, 561] on span "次のページ" at bounding box center [755, 558] width 48 height 11
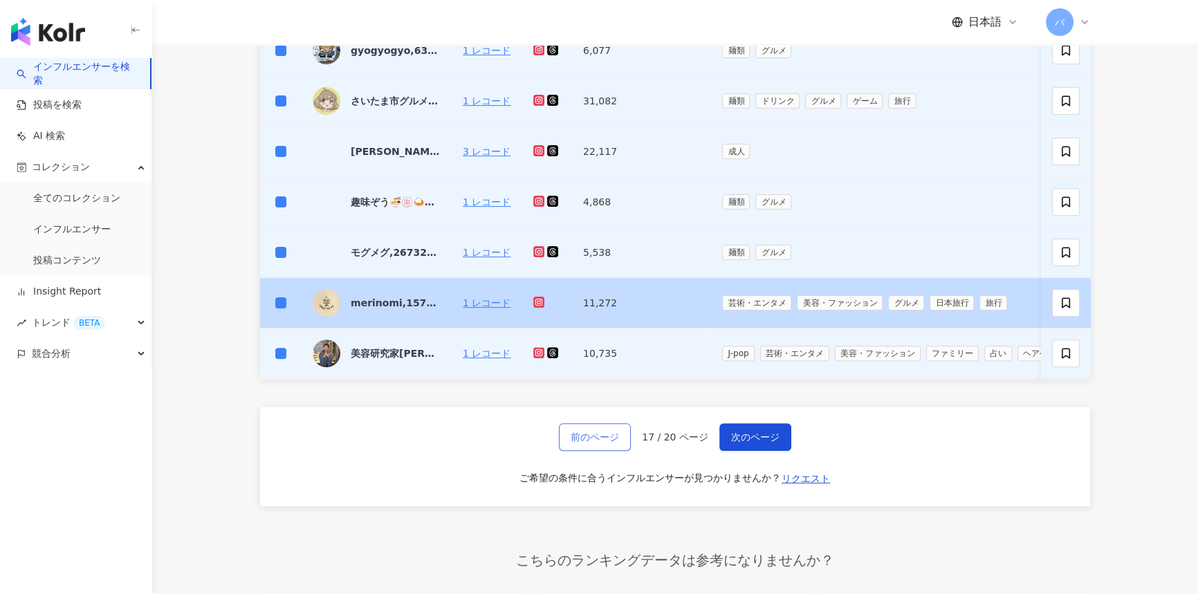
scroll to position [503, 0]
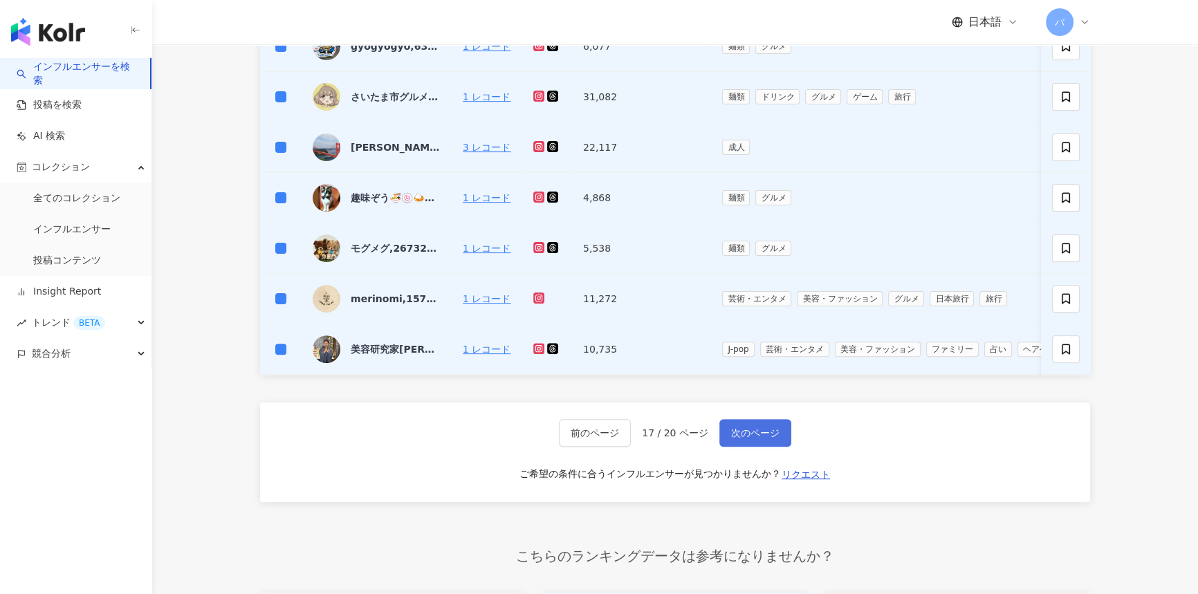
click at [748, 433] on button "次のページ" at bounding box center [755, 433] width 72 height 28
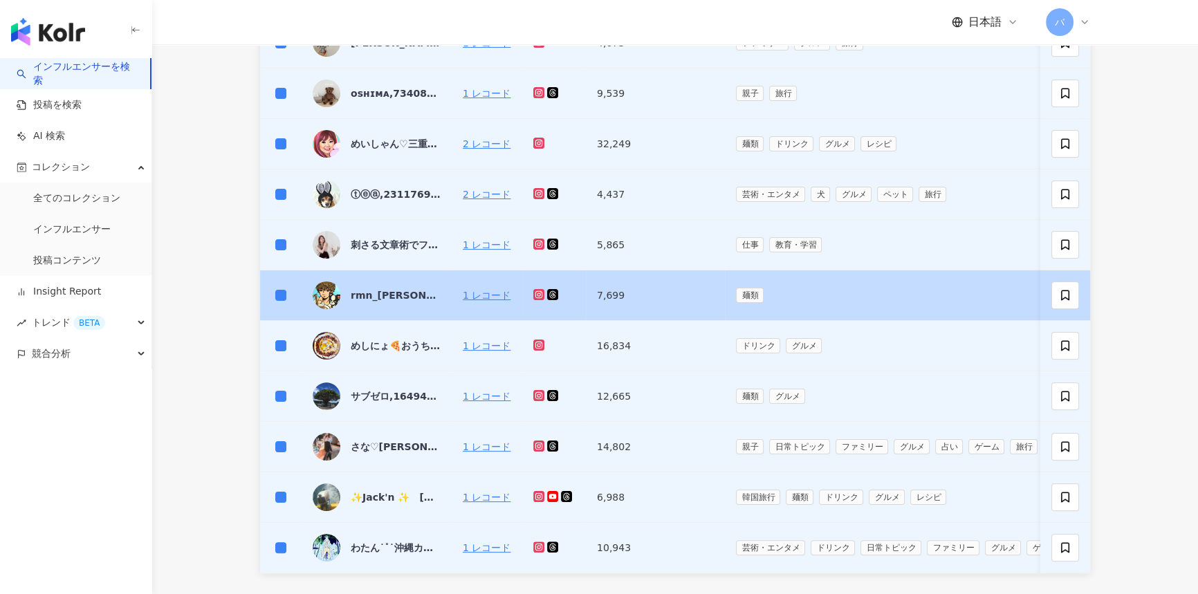
scroll to position [377, 0]
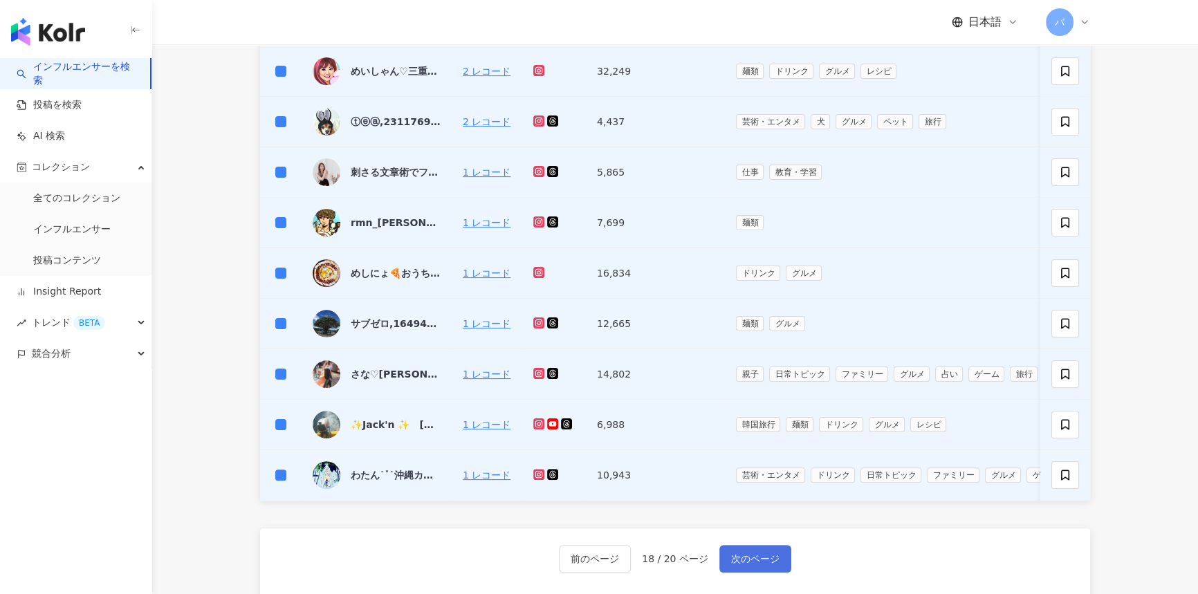
click at [731, 560] on span "次のページ" at bounding box center [755, 558] width 48 height 11
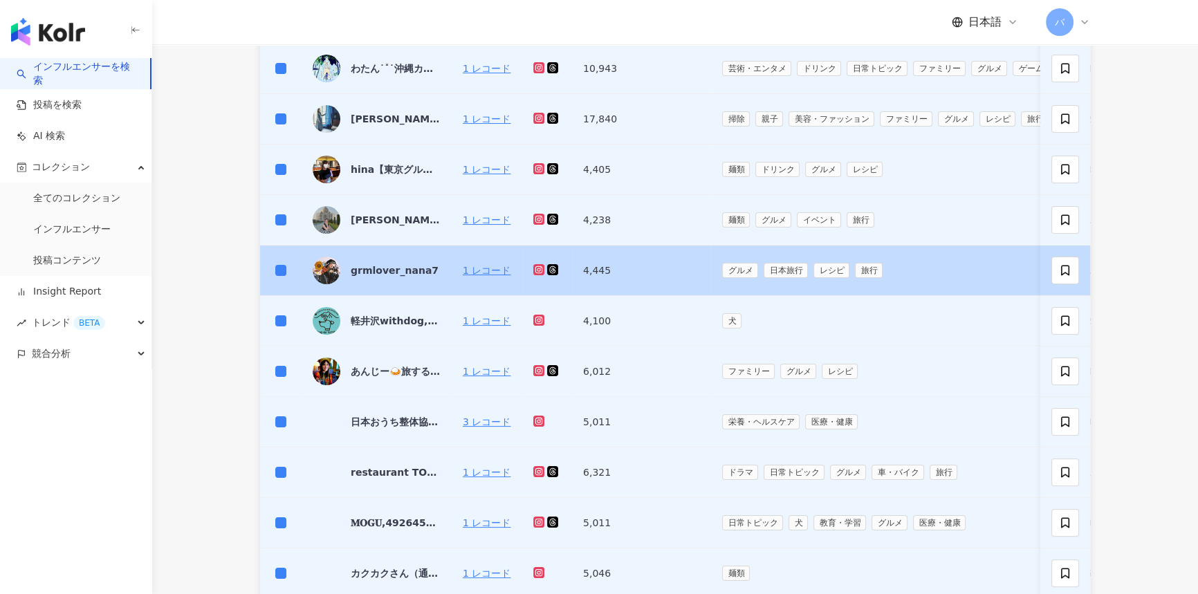
scroll to position [412, 0]
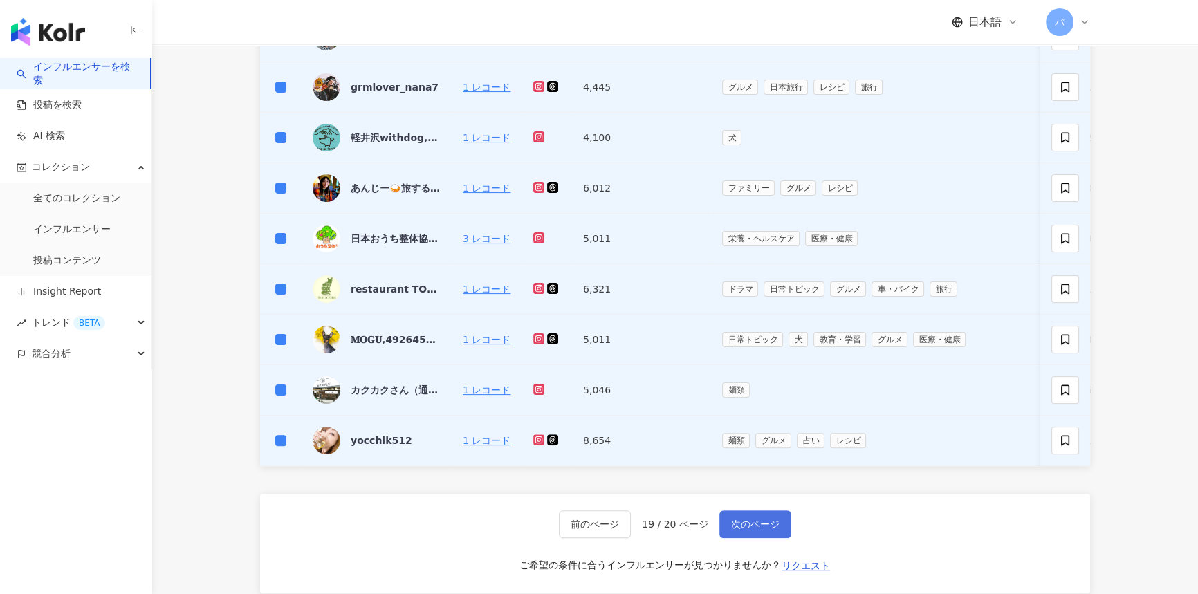
click at [739, 530] on span "次のページ" at bounding box center [755, 524] width 48 height 11
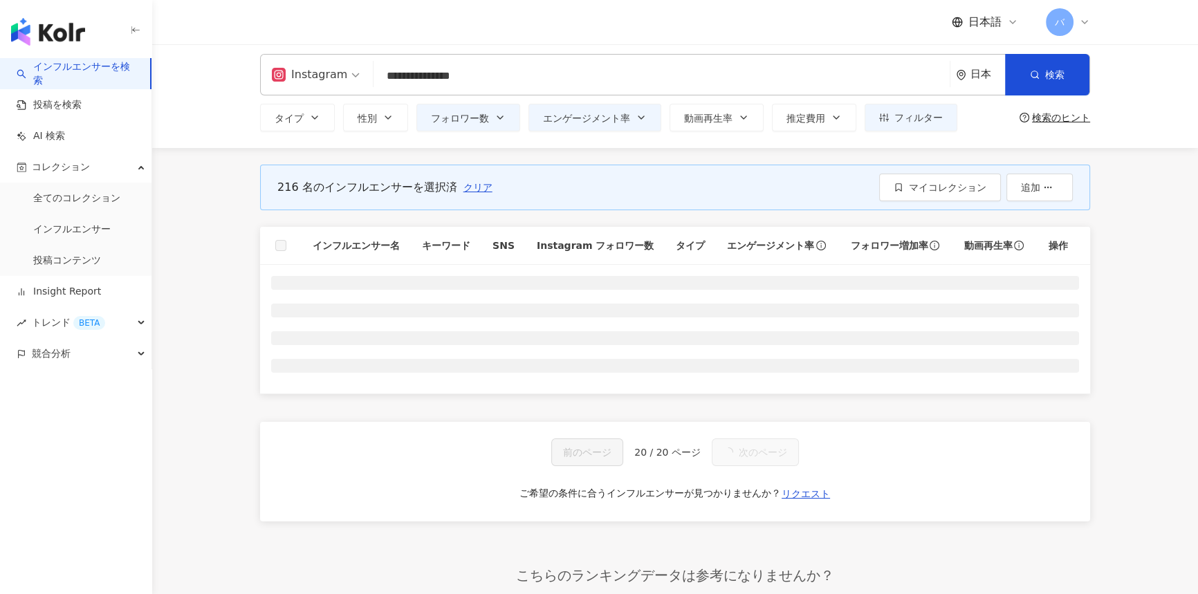
scroll to position [0, 0]
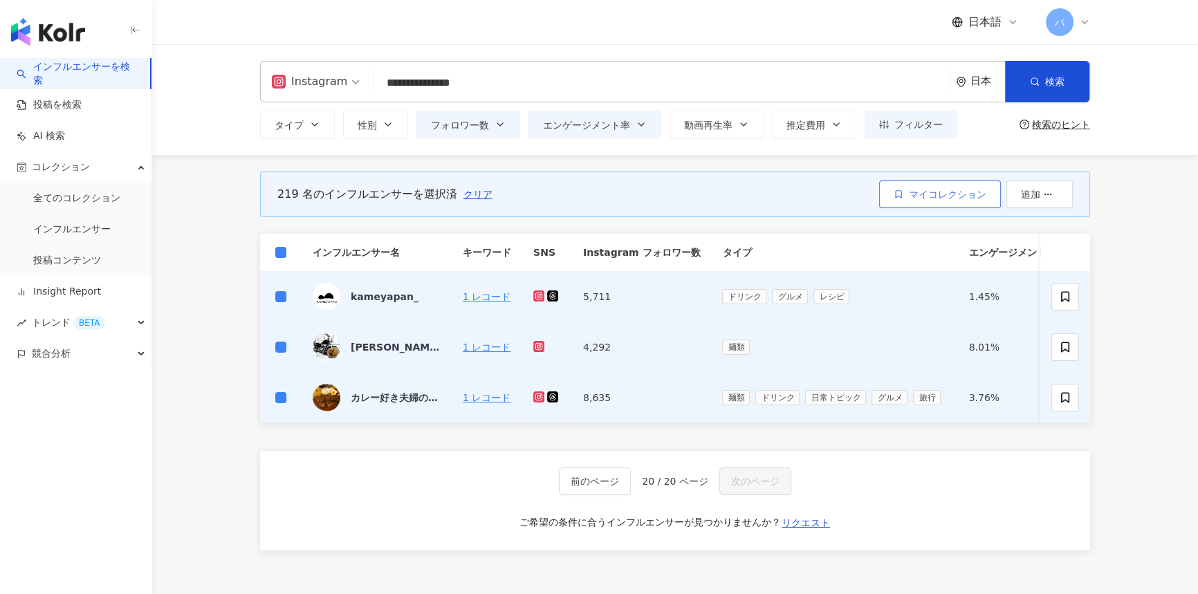
click at [932, 192] on span "マイコレクション" at bounding box center [947, 194] width 77 height 11
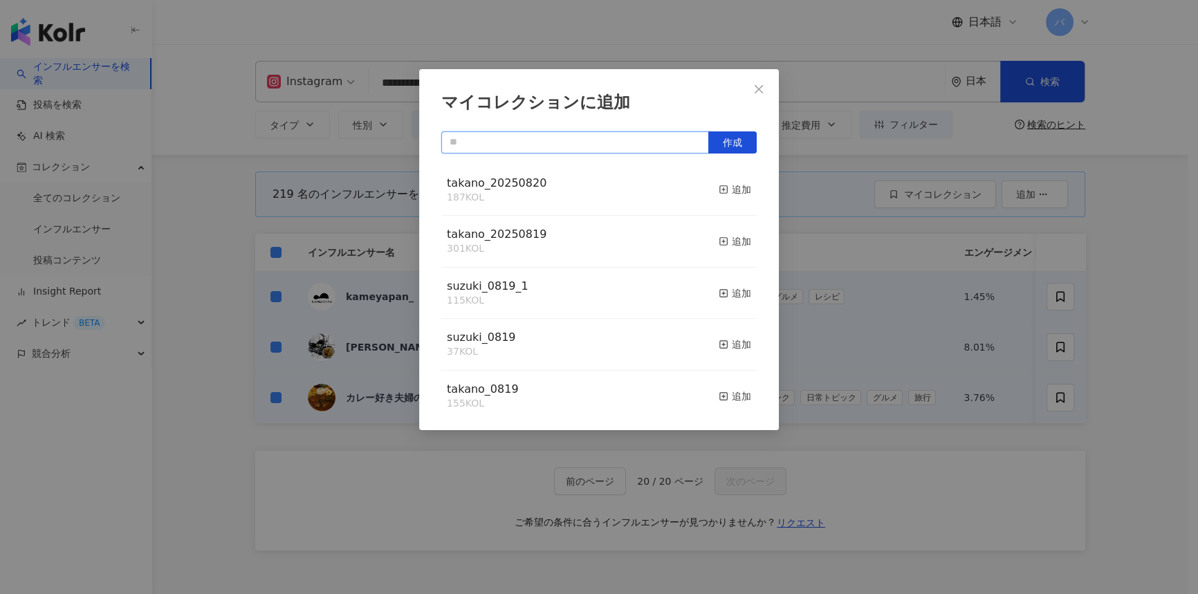
click at [593, 144] on input "text" at bounding box center [575, 142] width 268 height 22
type input "**********"
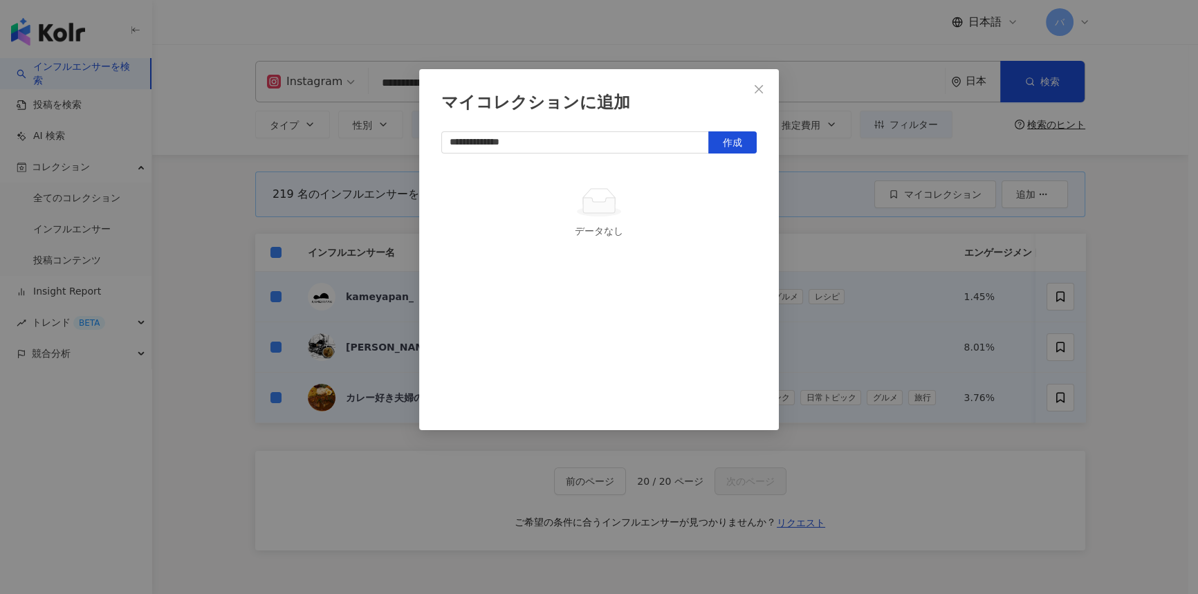
click at [718, 158] on div "**********" at bounding box center [598, 272] width 315 height 282
click at [723, 145] on span "作成" at bounding box center [732, 142] width 19 height 11
click at [761, 77] on button "Close" at bounding box center [759, 89] width 28 height 28
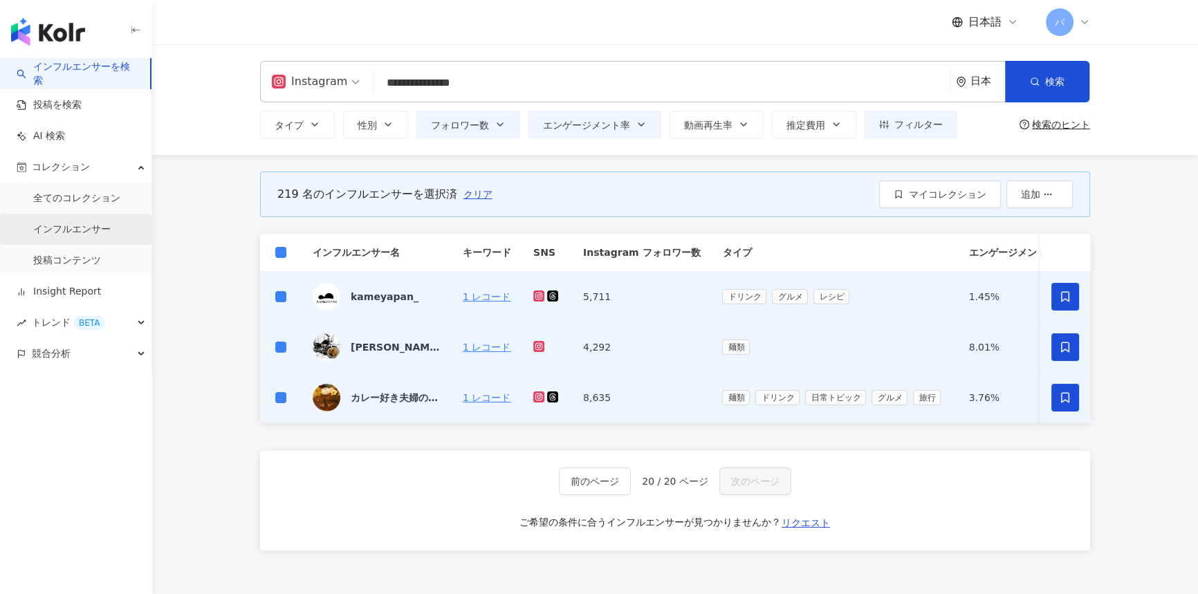
click at [111, 223] on link "インフルエンサー" at bounding box center [71, 230] width 77 height 14
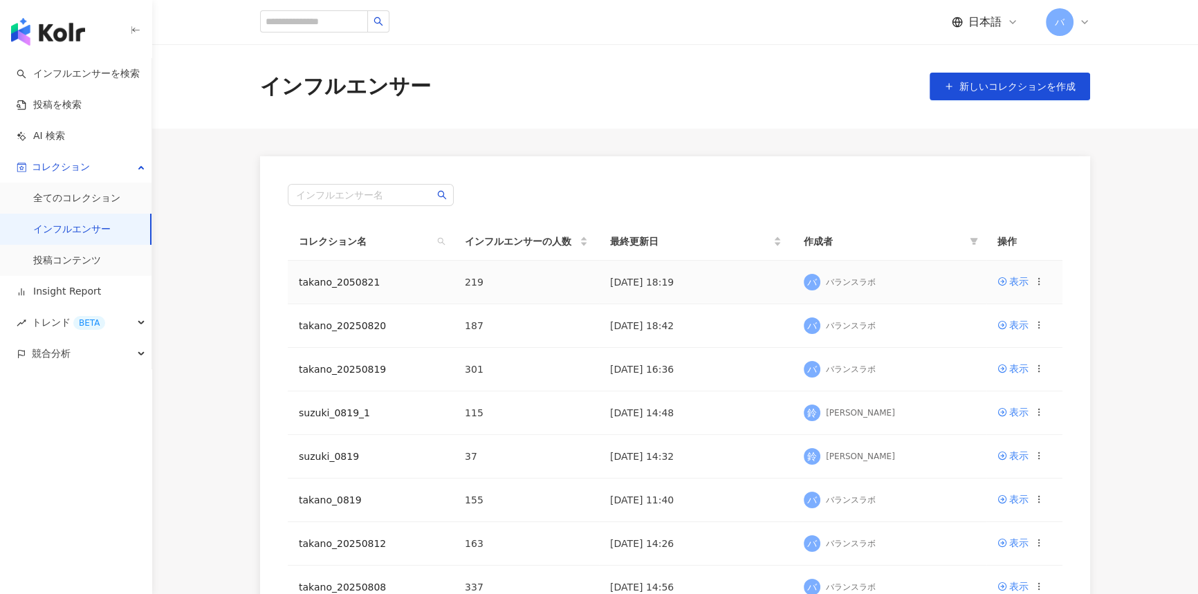
click at [1037, 280] on icon at bounding box center [1039, 282] width 10 height 10
click at [950, 340] on div "コレクションを出力" at bounding box center [979, 338] width 107 height 15
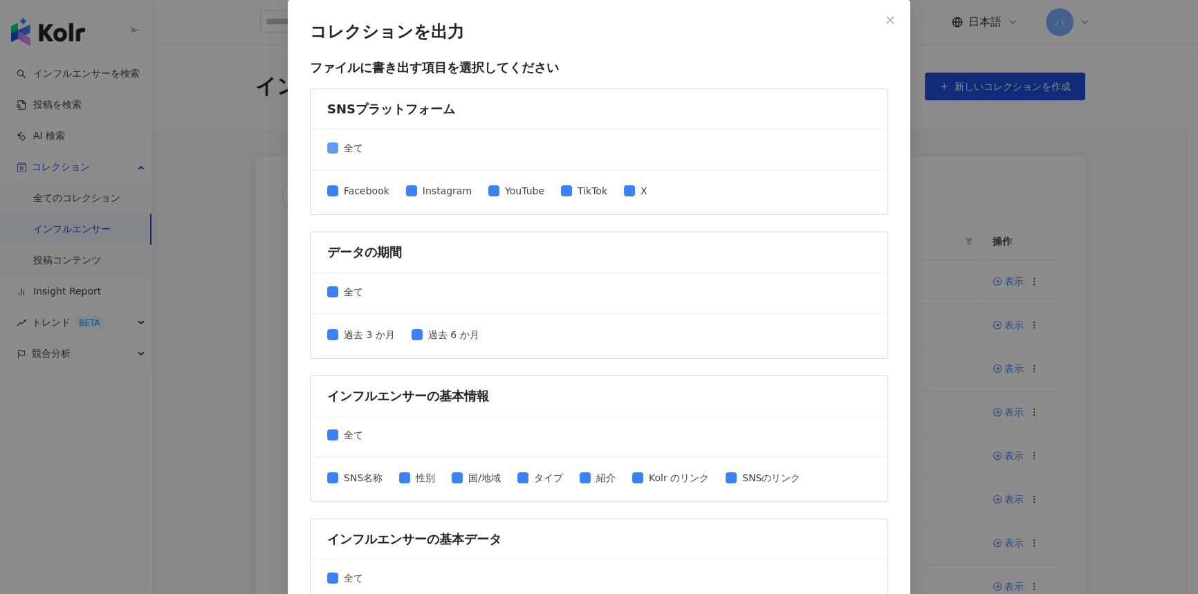
click at [345, 149] on span "全て" at bounding box center [353, 147] width 30 height 15
click at [443, 190] on span "Instagram" at bounding box center [447, 190] width 60 height 15
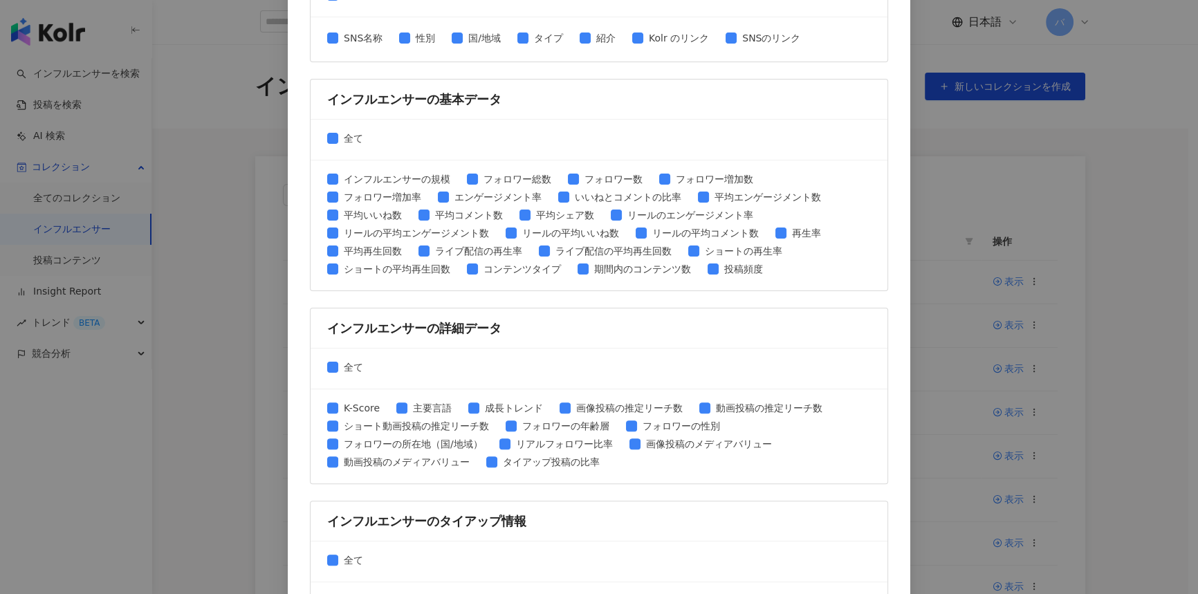
scroll to position [533, 0]
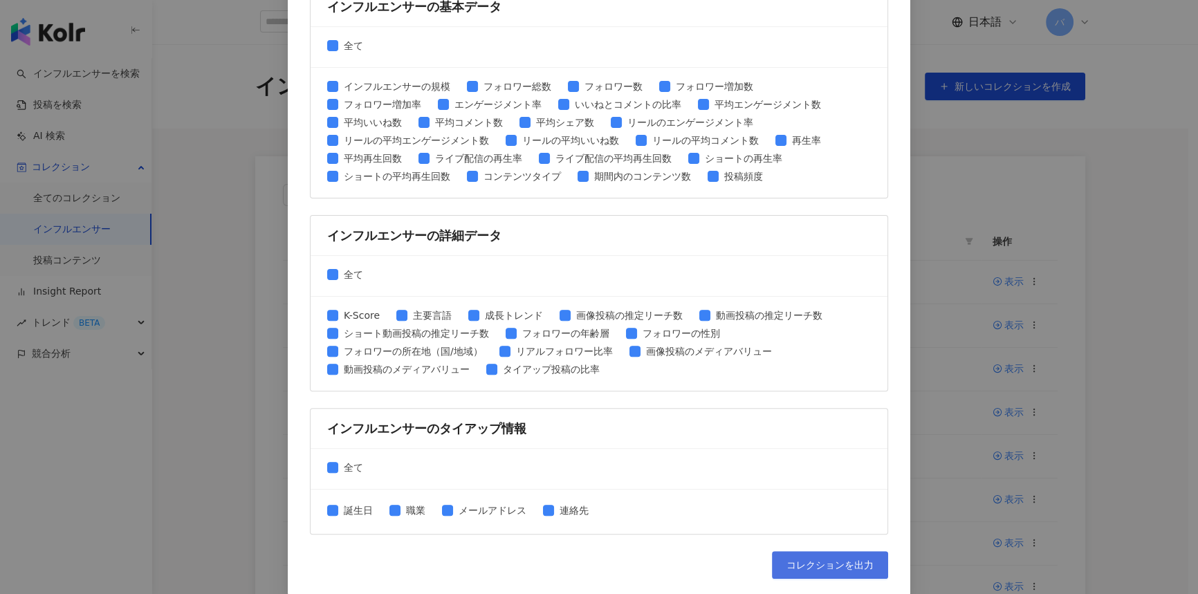
click at [791, 566] on span "コレクションを出力" at bounding box center [829, 565] width 87 height 11
